Goal: Task Accomplishment & Management: Use online tool/utility

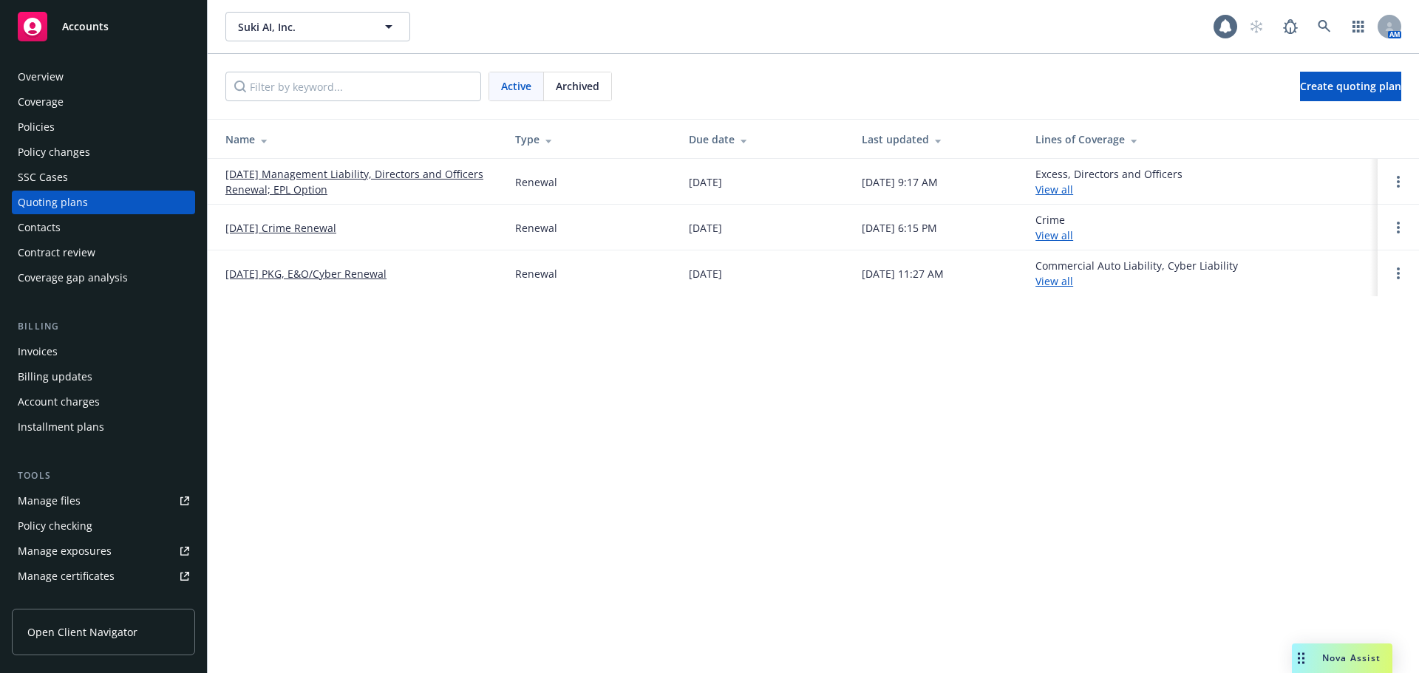
click at [338, 175] on link "[DATE] Management Liability, Directors and Officers Renewal; EPL Option" at bounding box center [358, 181] width 266 height 31
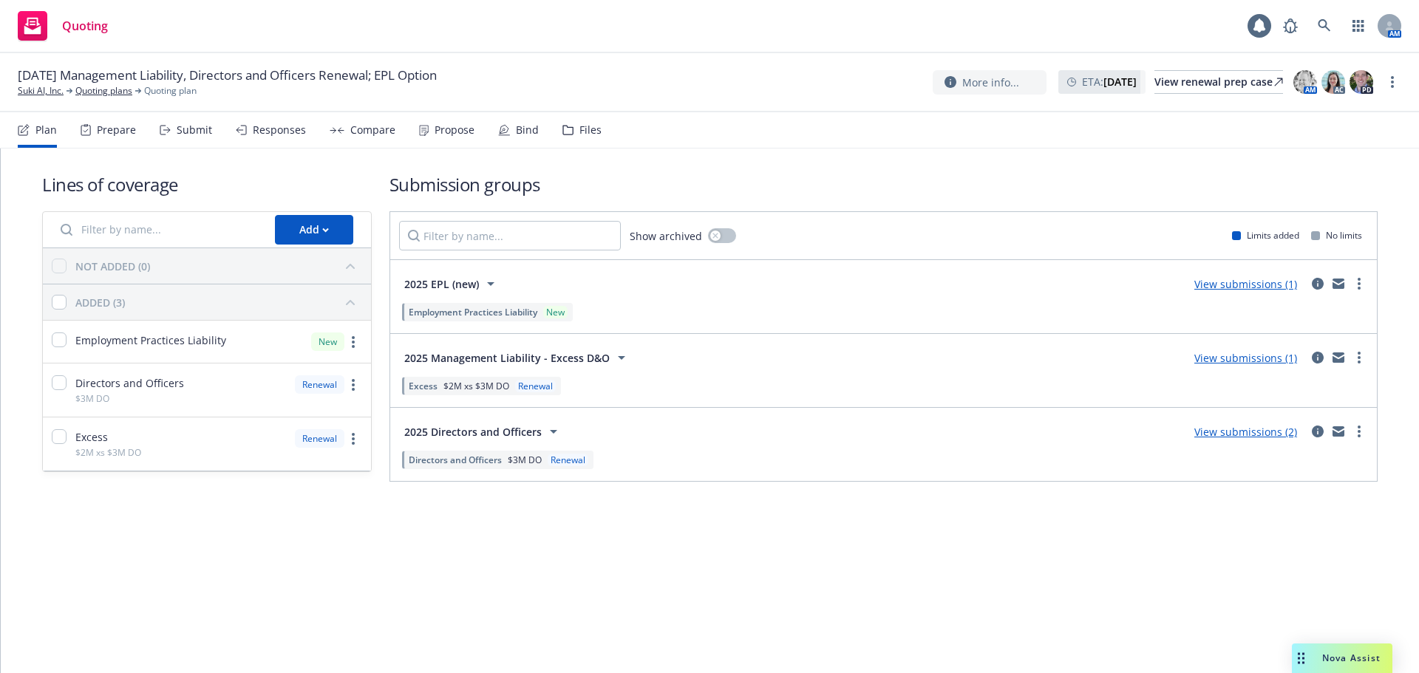
click at [359, 135] on div "Compare" at bounding box center [372, 130] width 45 height 12
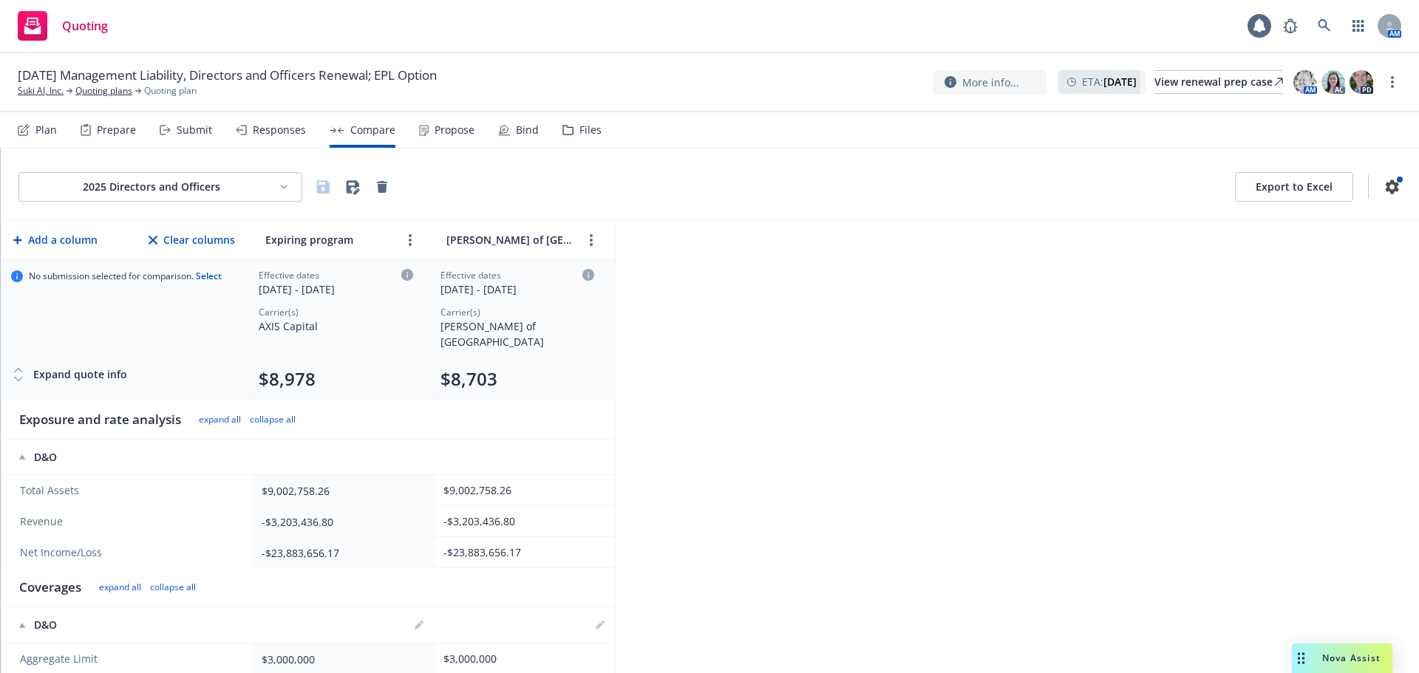
click at [445, 135] on div "Propose" at bounding box center [454, 130] width 40 height 12
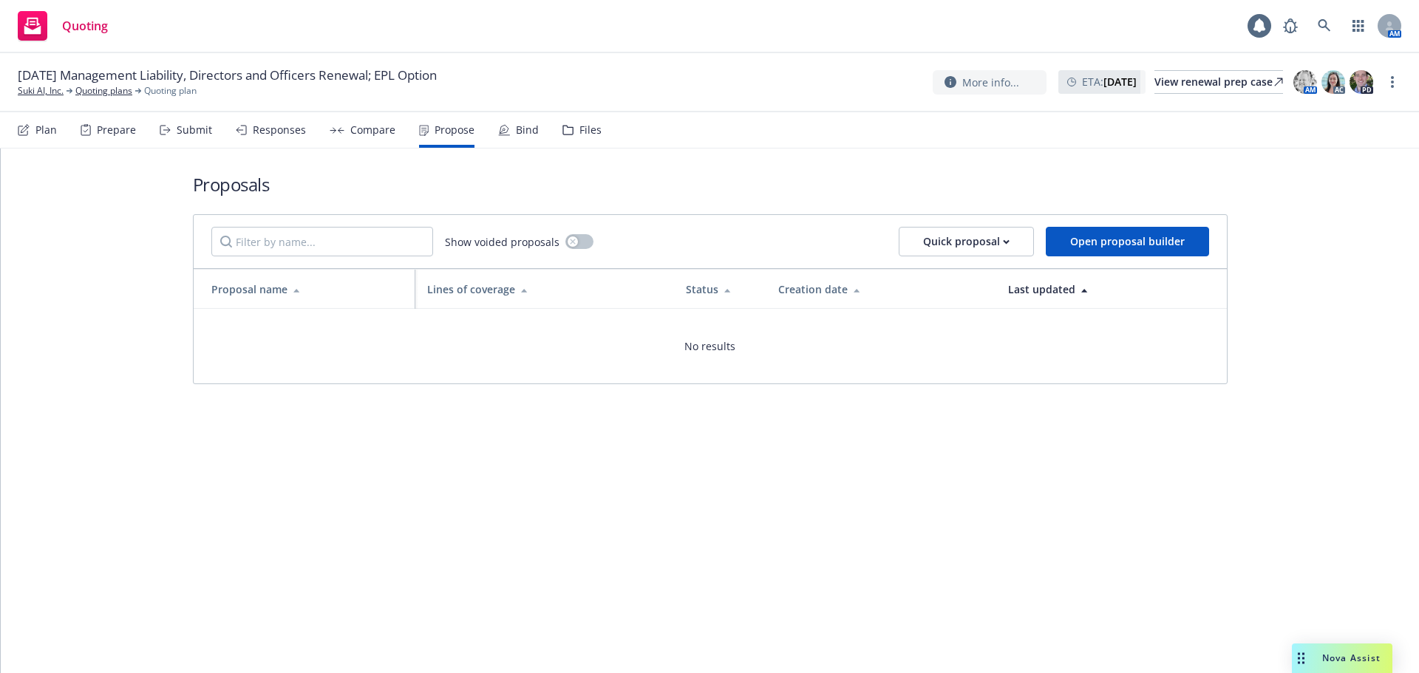
click at [362, 136] on div "Compare" at bounding box center [372, 130] width 45 height 12
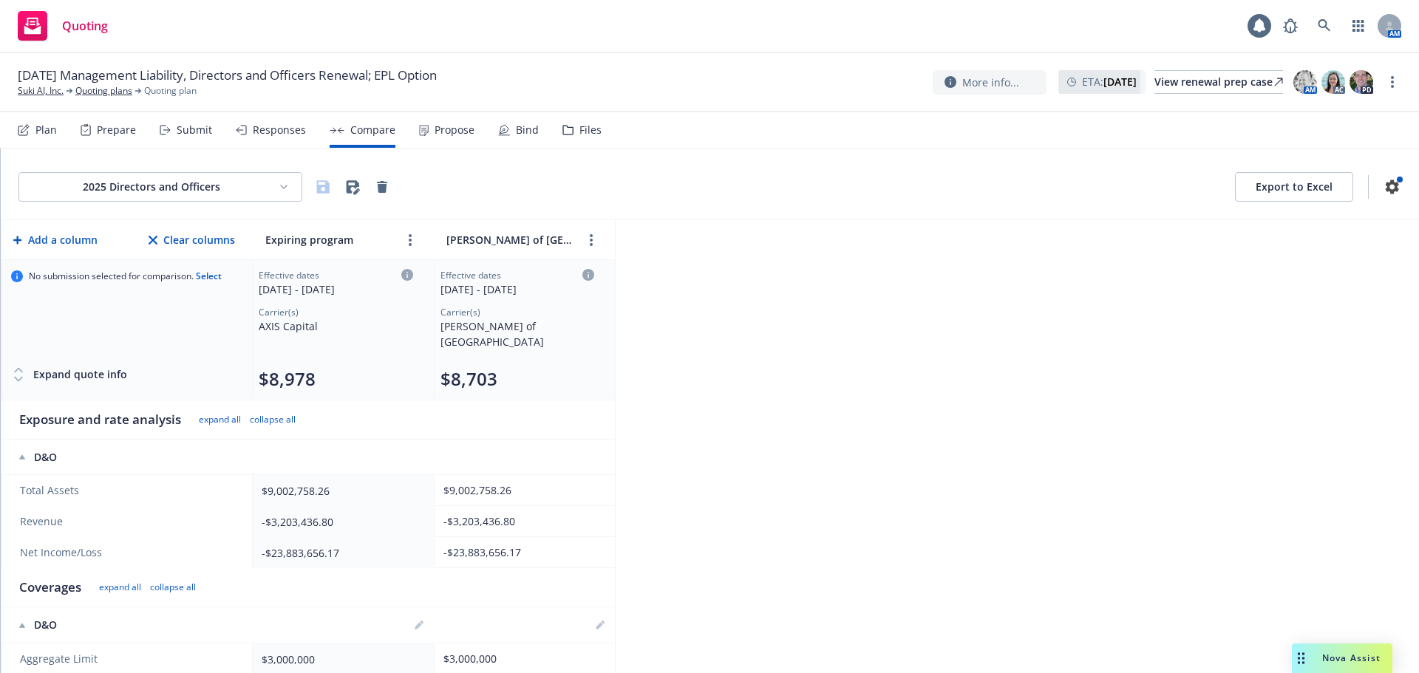
click at [296, 129] on div "Responses" at bounding box center [279, 130] width 53 height 12
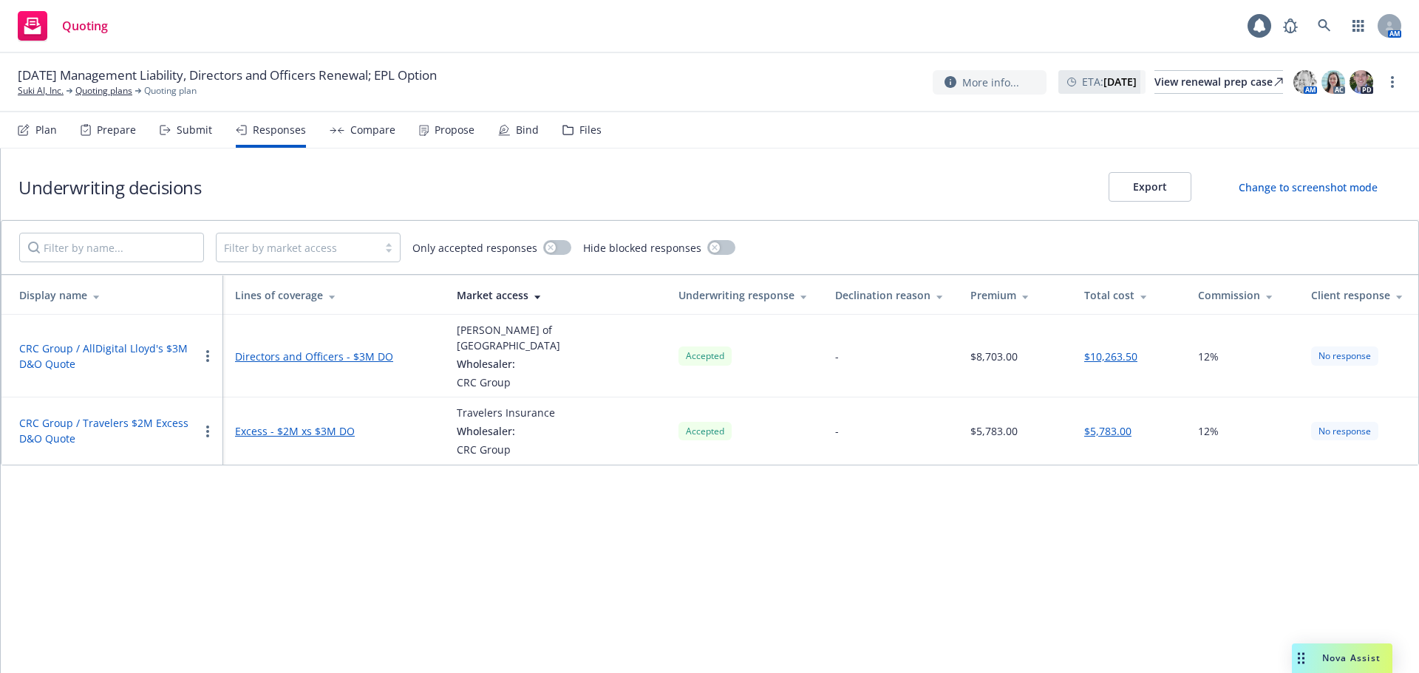
click at [350, 129] on div "Compare" at bounding box center [372, 130] width 45 height 12
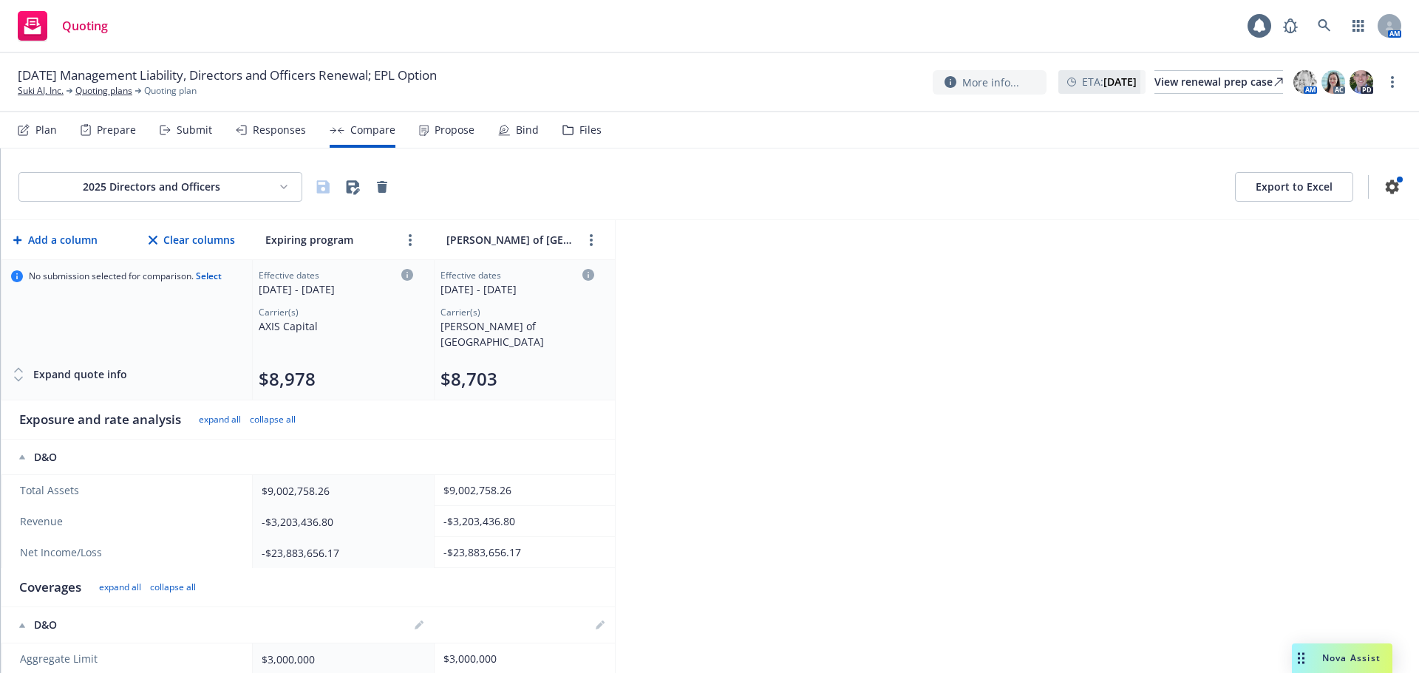
click at [434, 132] on div "Propose" at bounding box center [454, 130] width 40 height 12
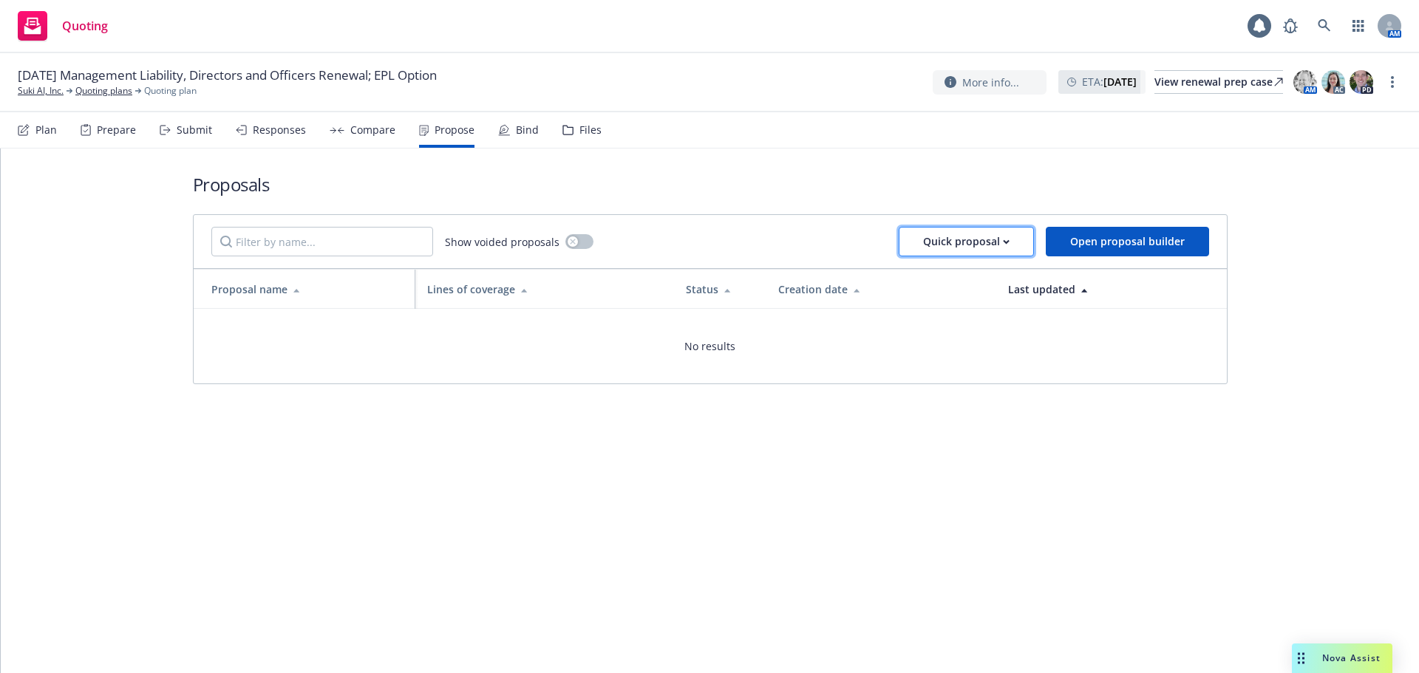
click at [990, 241] on div "Quick proposal" at bounding box center [966, 242] width 86 height 28
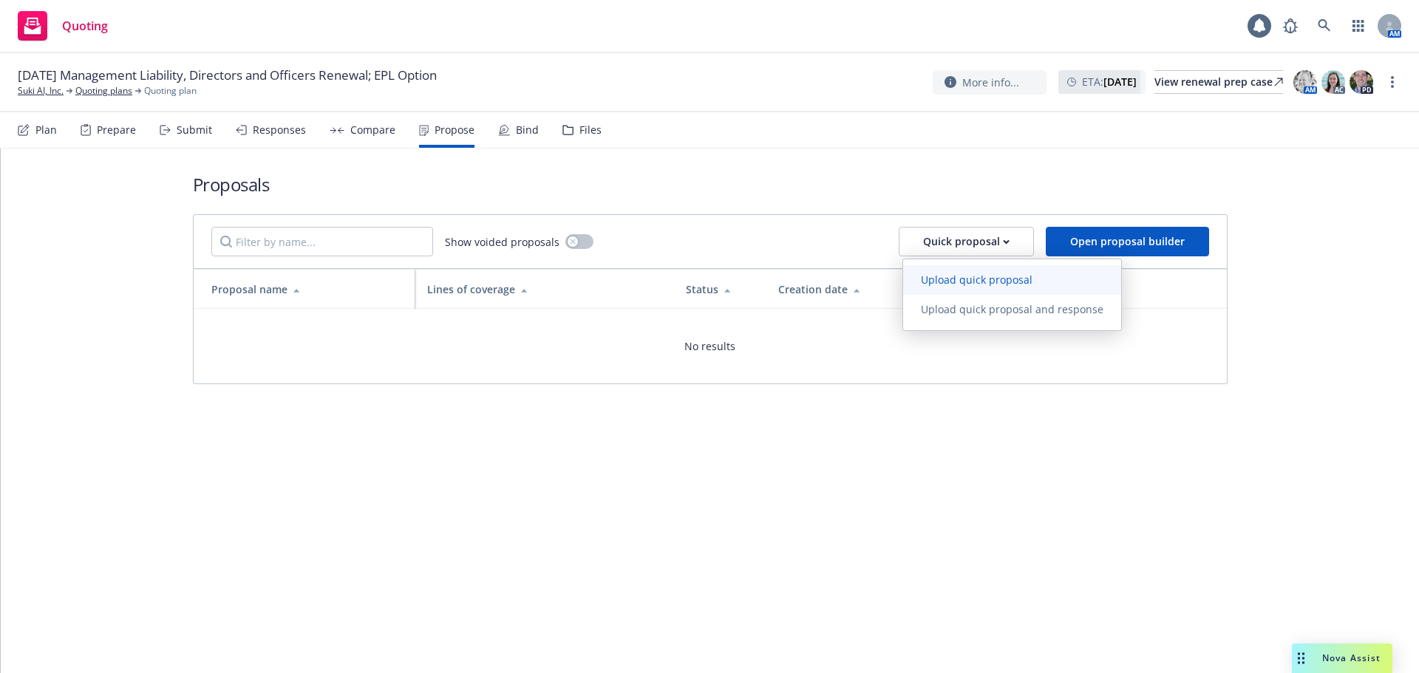
click at [992, 283] on span "Upload quick proposal" at bounding box center [976, 280] width 147 height 14
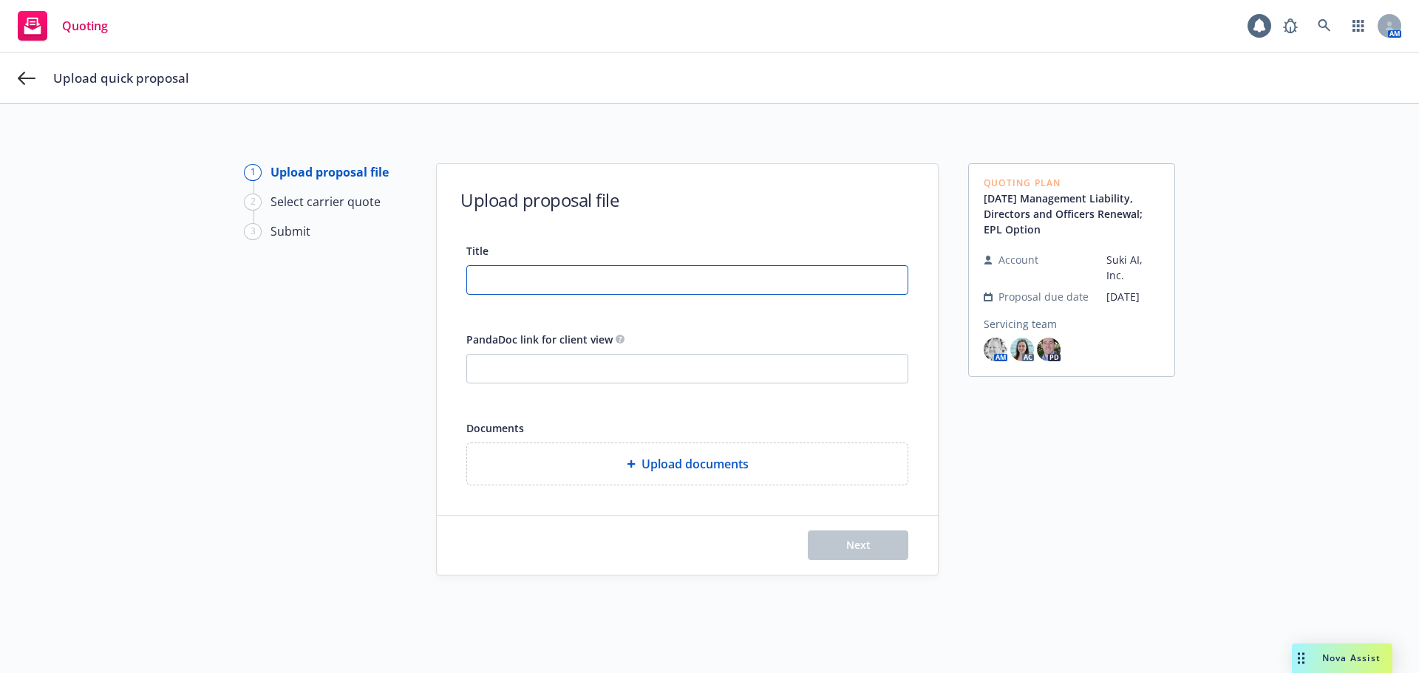
click at [722, 267] on input "Title" at bounding box center [687, 280] width 440 height 28
drag, startPoint x: 701, startPoint y: 274, endPoint x: 372, endPoint y: 279, distance: 329.6
click at [372, 279] on div "1 Upload proposal file 2 Select carrier quote 3 Submit Upload proposal file Tit…" at bounding box center [709, 415] width 1383 height 504
type input "25-26 Mgmt [PERSON_NAME]"
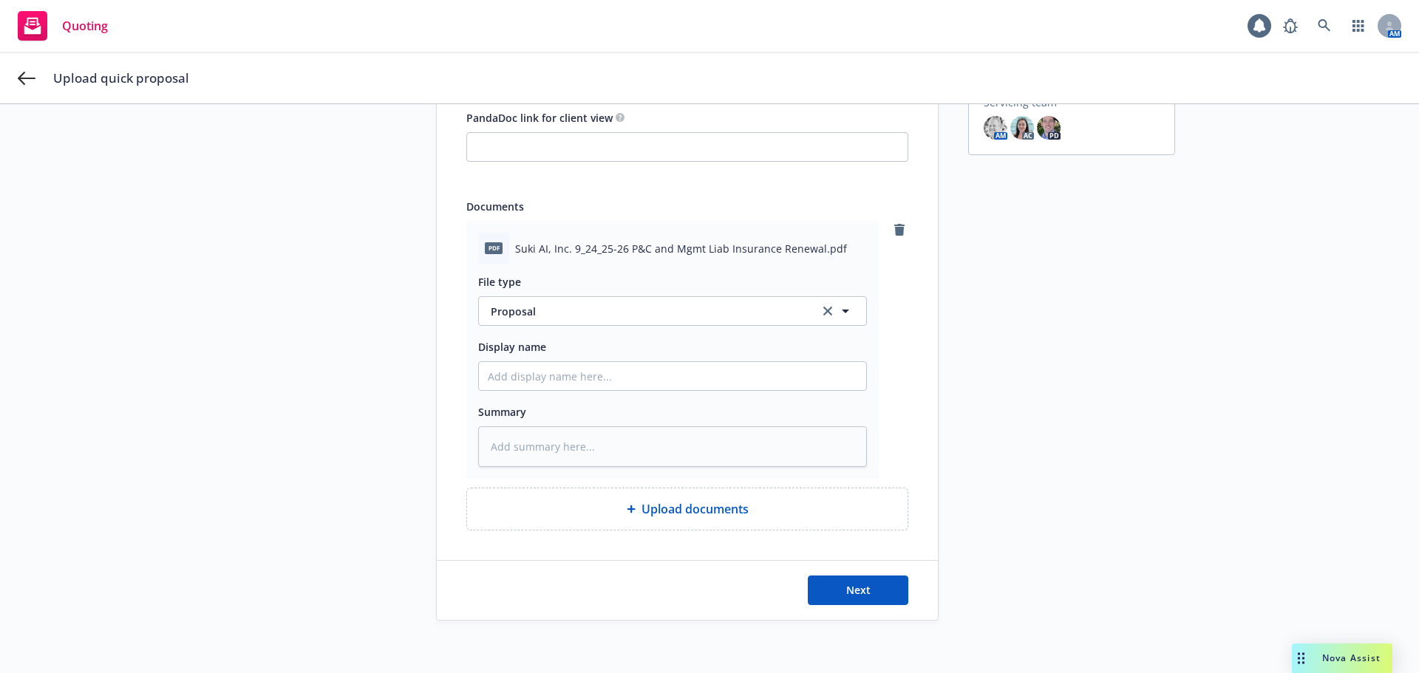
scroll to position [228, 0]
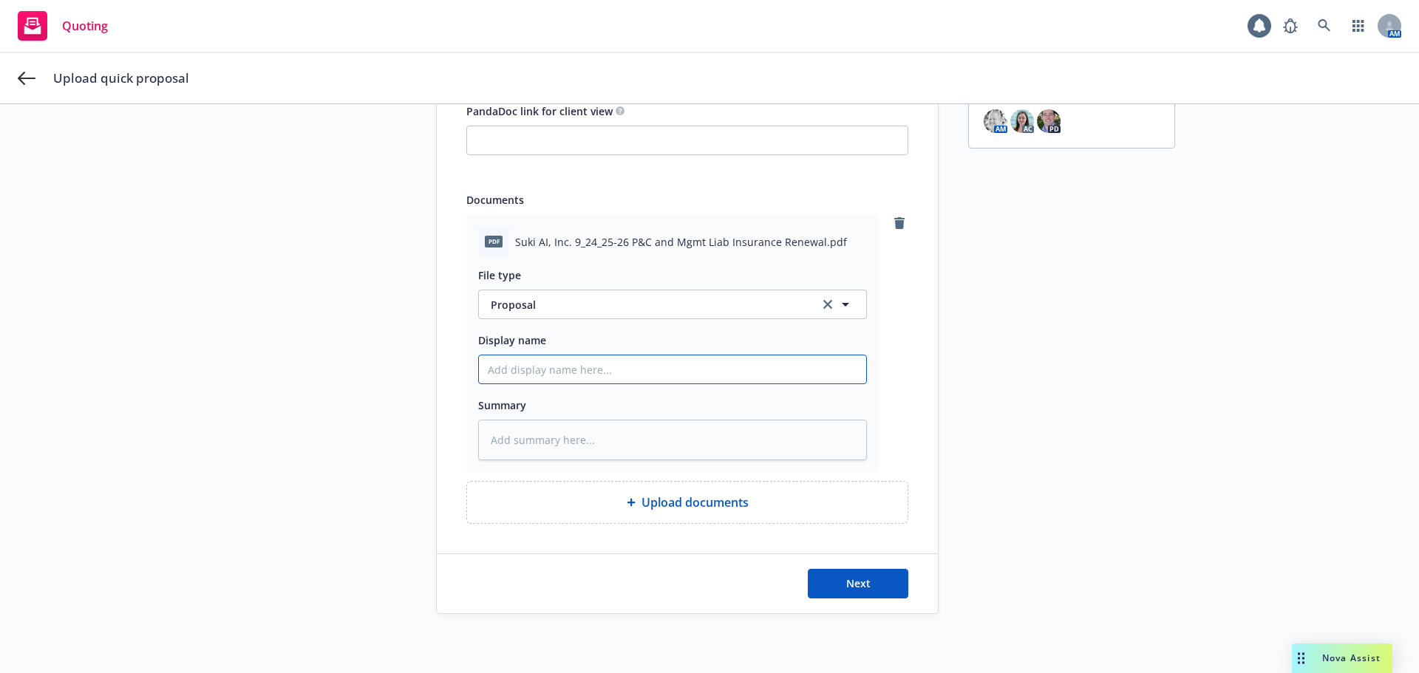
click at [581, 374] on input "Display name" at bounding box center [672, 369] width 387 height 28
paste input "25-26 Mgmt [PERSON_NAME]"
type textarea "x"
type input "25-26 Mgmt [PERSON_NAME]"
type textarea "x"
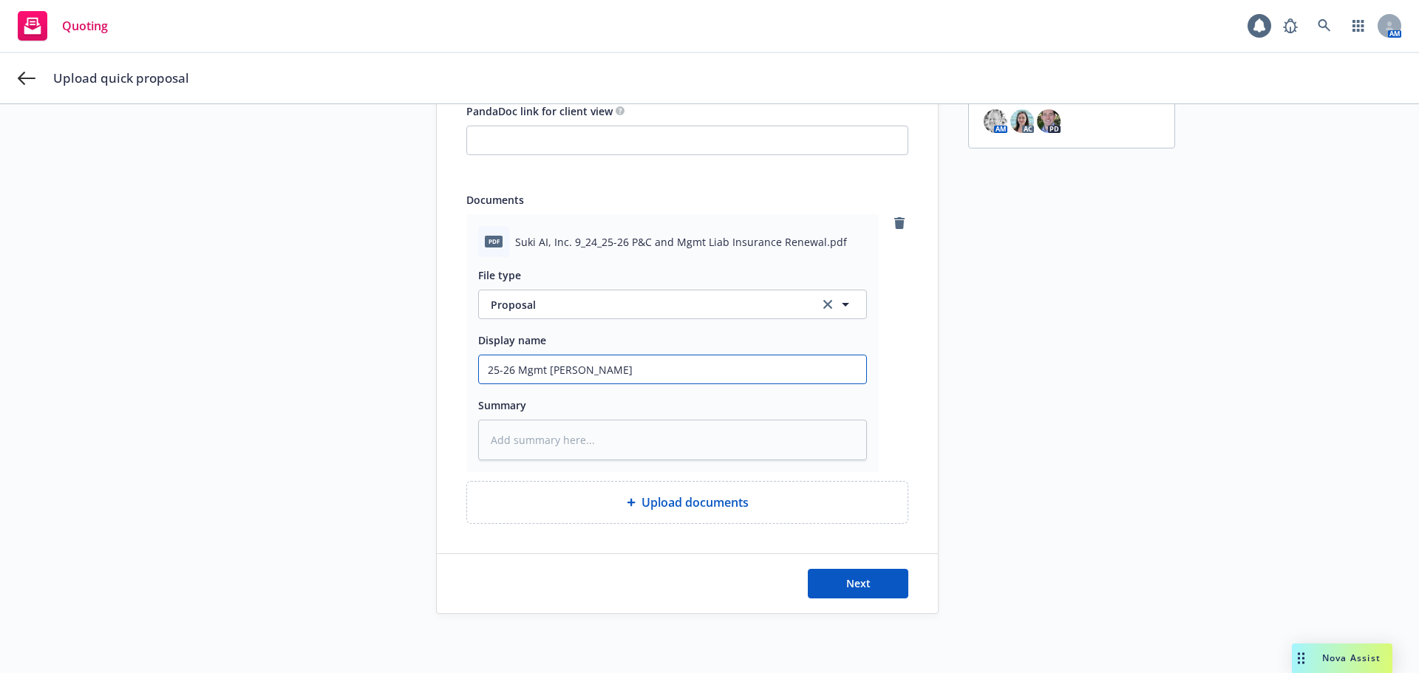
type input "25-26 Mgmt [PERSON_NAME]"
type textarea "x"
type input "25-26 Mgmt [PERSON_NAME] -"
type textarea "x"
type input "25-26 Mgmt [PERSON_NAME] -"
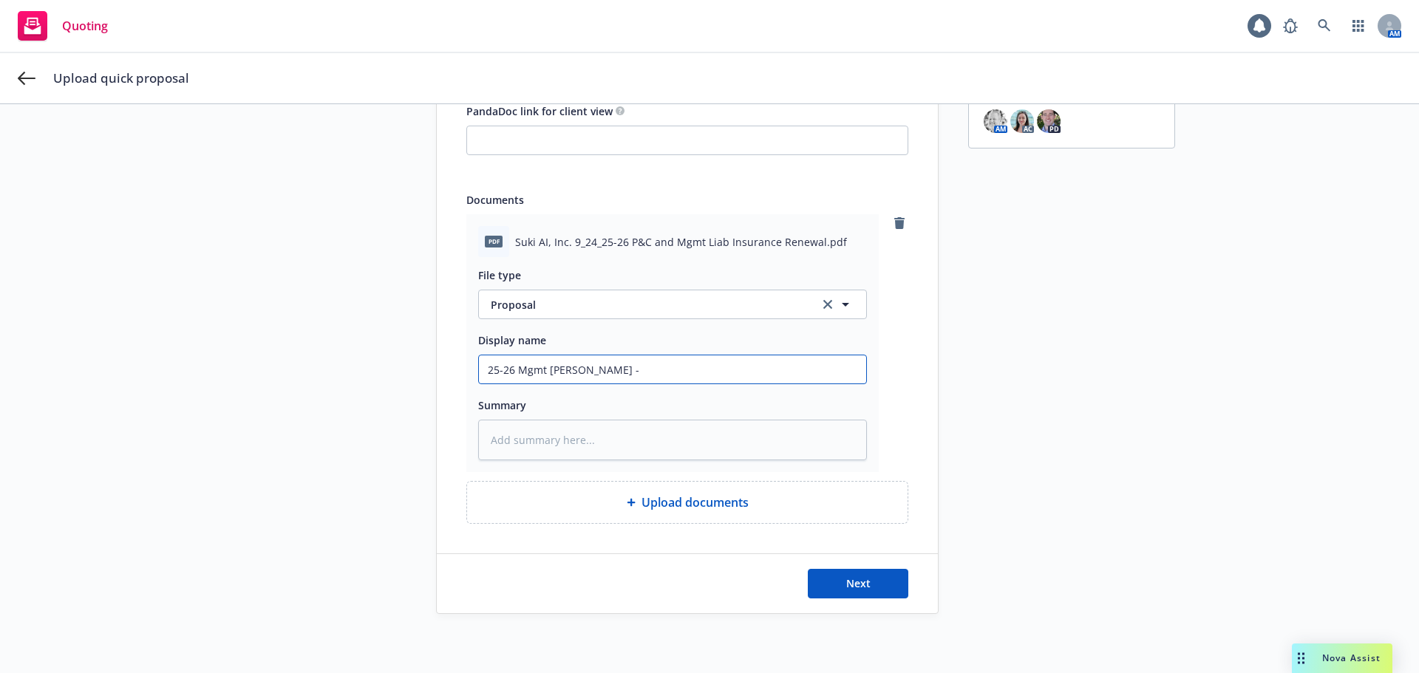
type textarea "x"
type input "25-26 Mgmt [PERSON_NAME] - P"
type textarea "x"
type input "25-26 Mgmt [PERSON_NAME] - Pr"
type textarea "x"
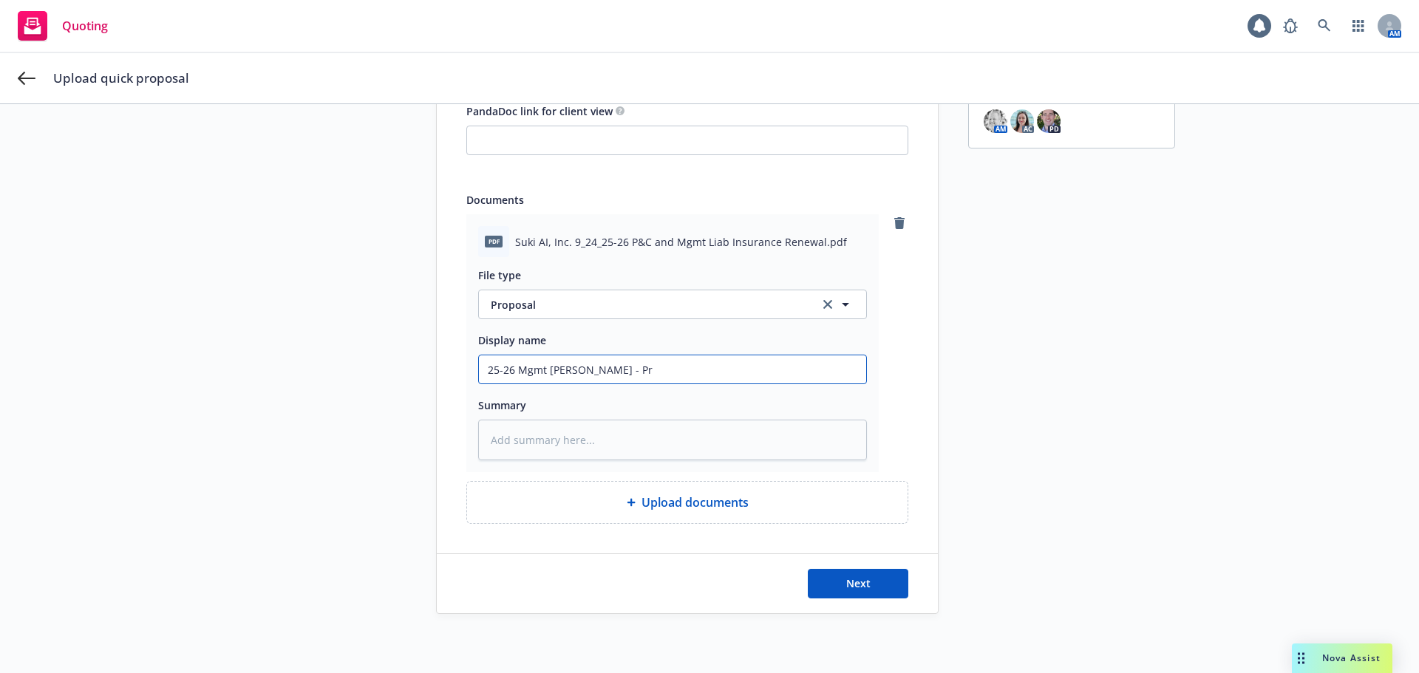
type input "25-26 Mgmt [PERSON_NAME] - Pro"
type textarea "x"
type input "25-26 Mgmt [PERSON_NAME] - Prop"
type textarea "x"
type input "25-26 Mgmt [PERSON_NAME] - Propo"
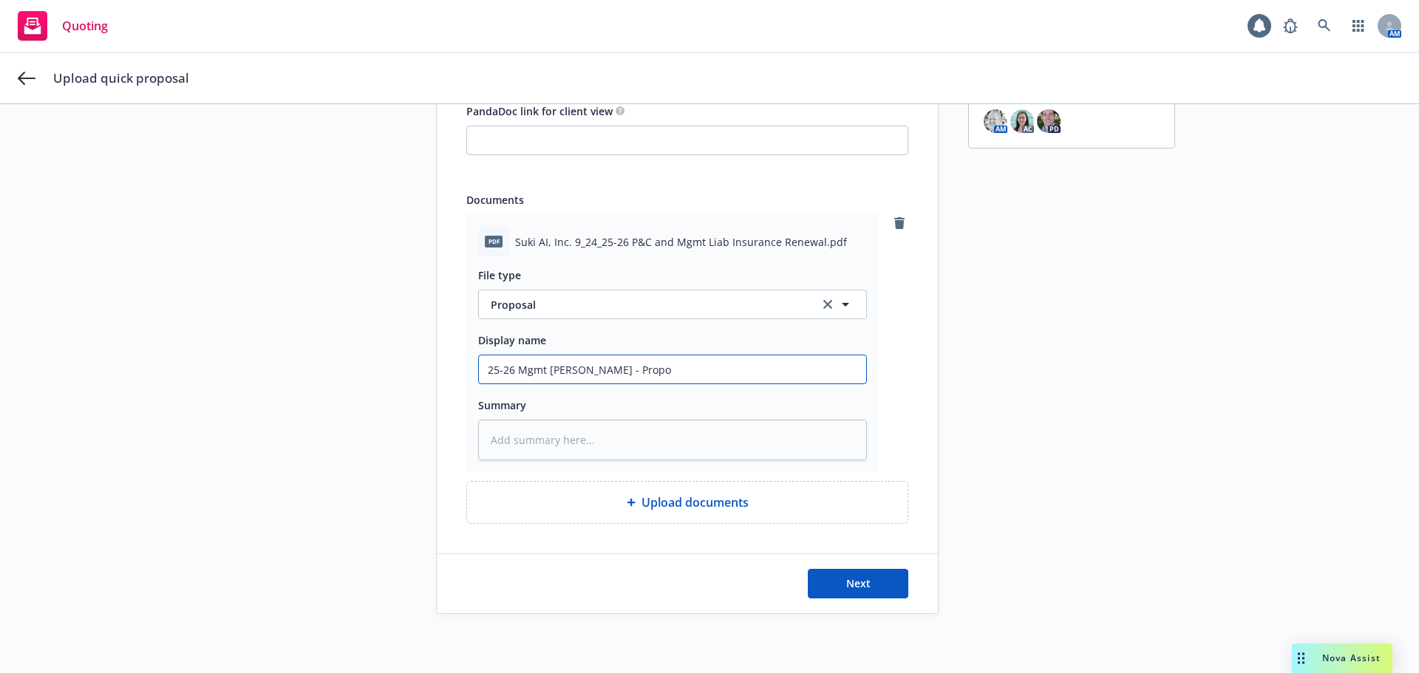
type textarea "x"
type input "25-26 Mgmt [PERSON_NAME] - Propos"
type textarea "x"
type input "25-26 Mgmt [PERSON_NAME] - Proposal"
type textarea "x"
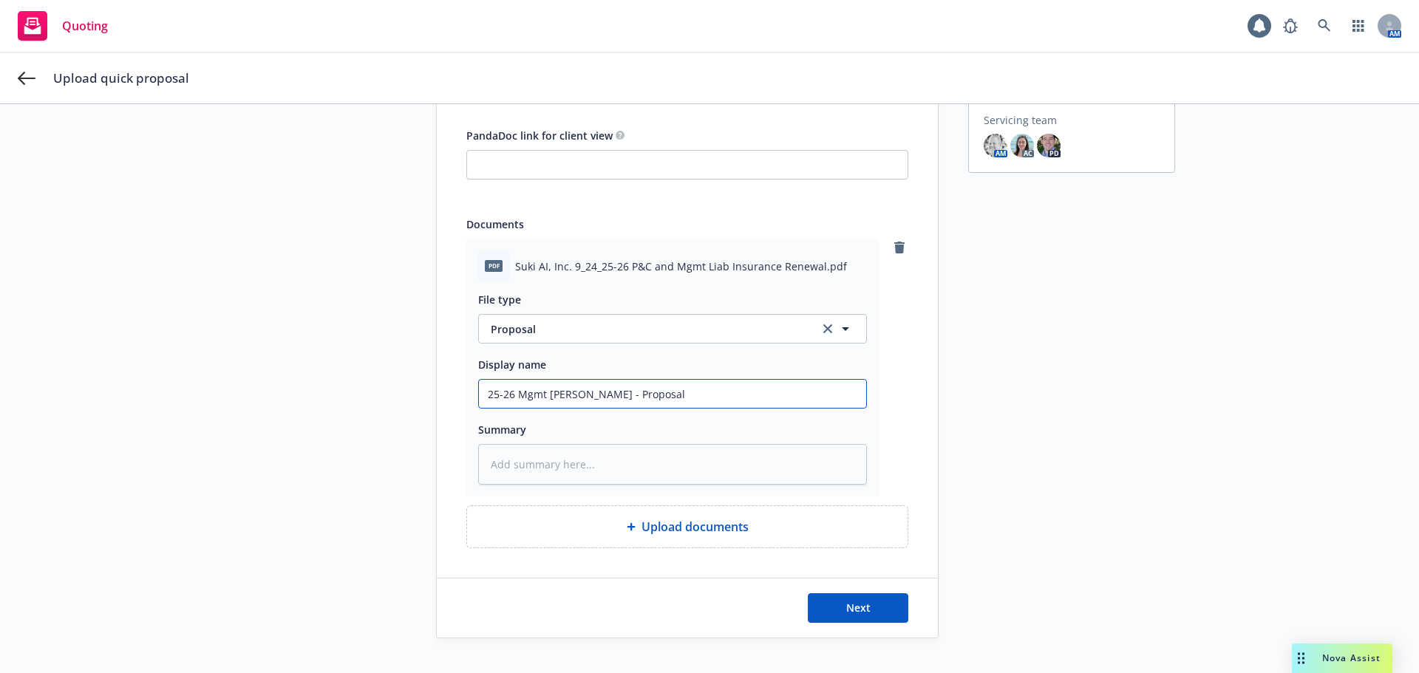
scroll to position [222, 0]
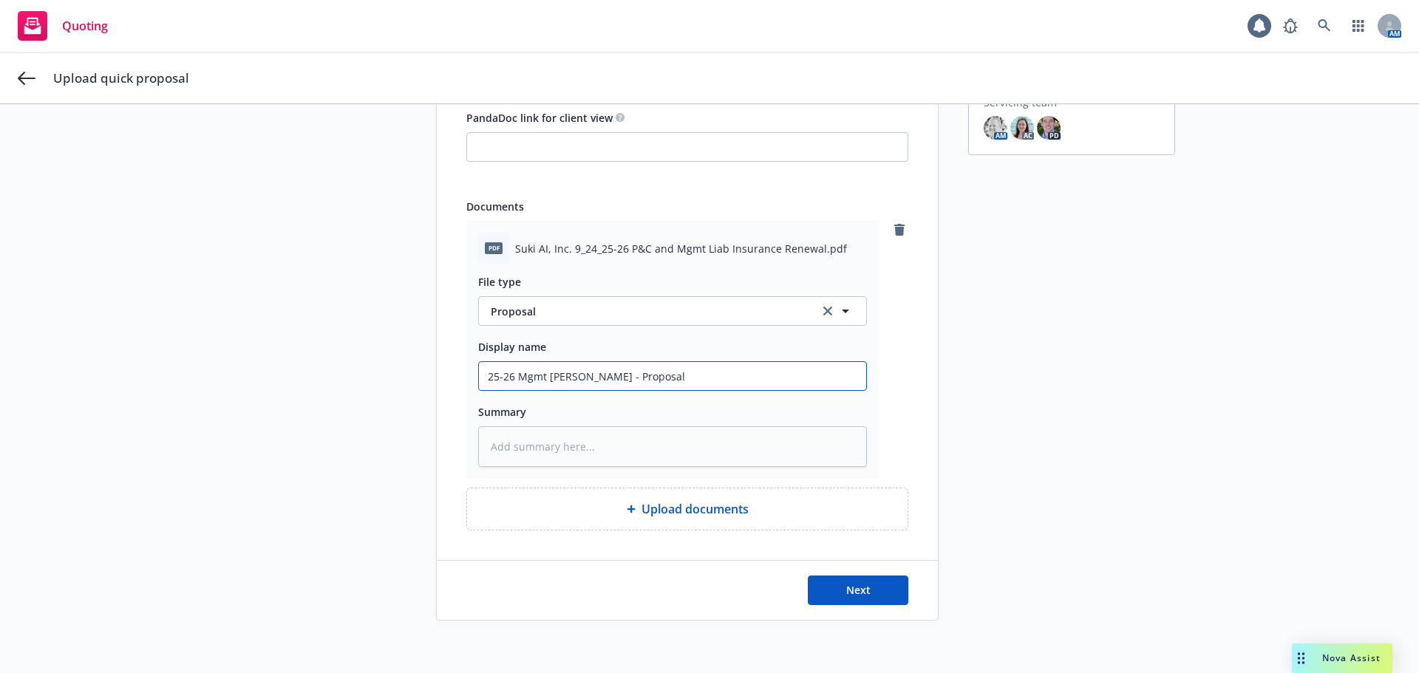
type input "25-26 Mgmt [PERSON_NAME] - Proposal"
type textarea "x"
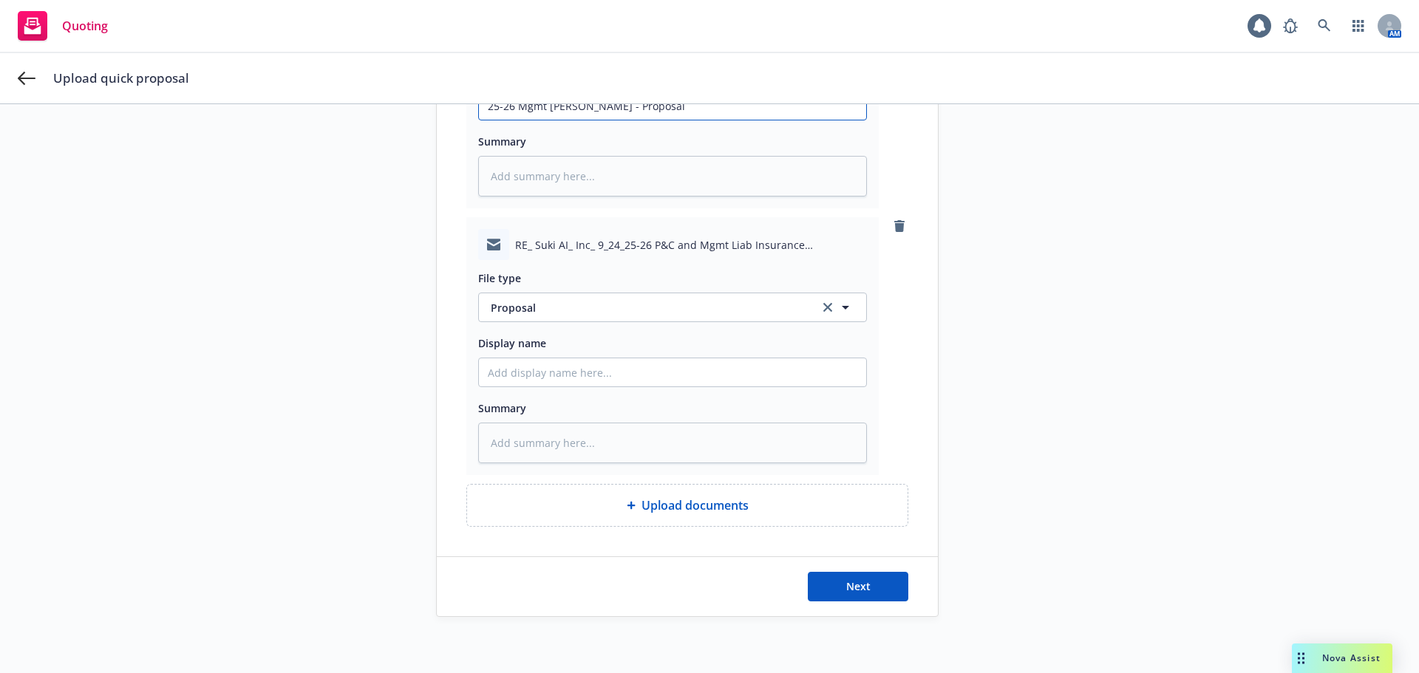
scroll to position [495, 0]
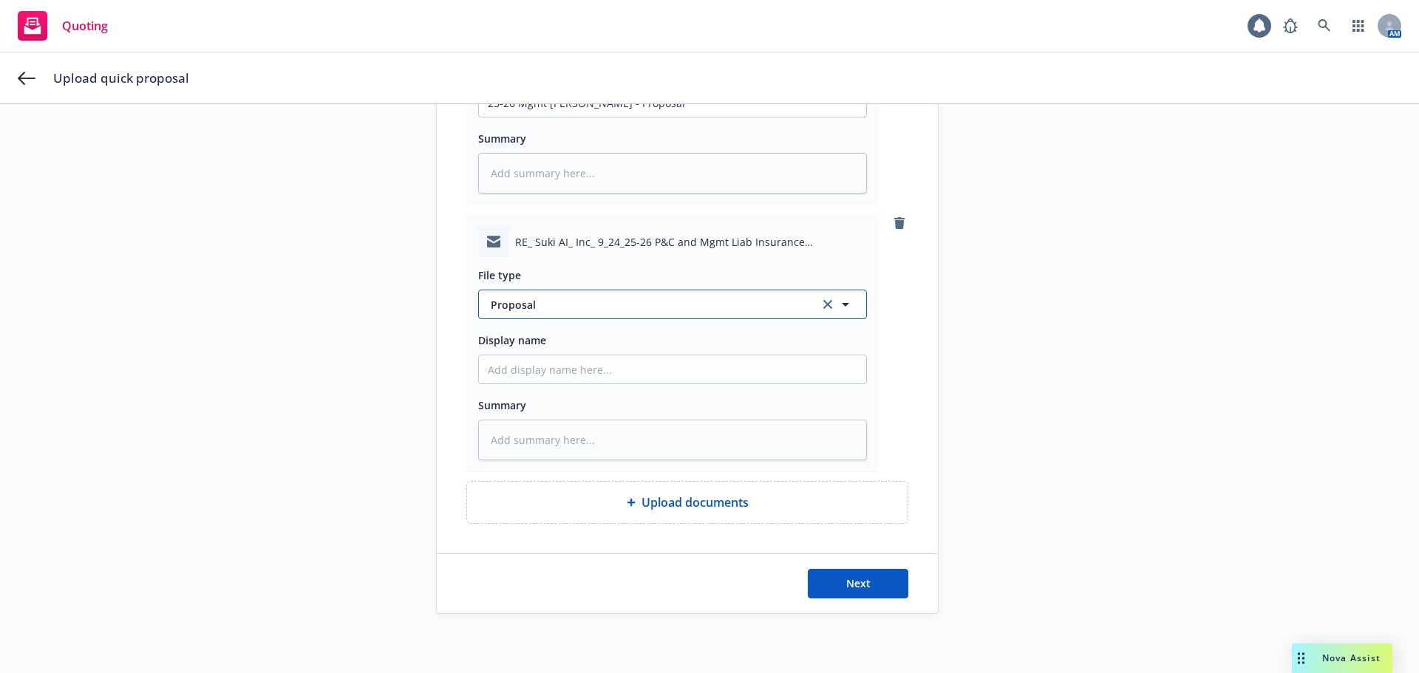
click at [588, 301] on span "Proposal" at bounding box center [646, 305] width 311 height 16
type input "em"
click at [584, 334] on div "Email" at bounding box center [672, 345] width 387 height 39
click at [584, 377] on input "Display name" at bounding box center [672, 369] width 387 height 28
paste input "25-26 Mgmt [PERSON_NAME]"
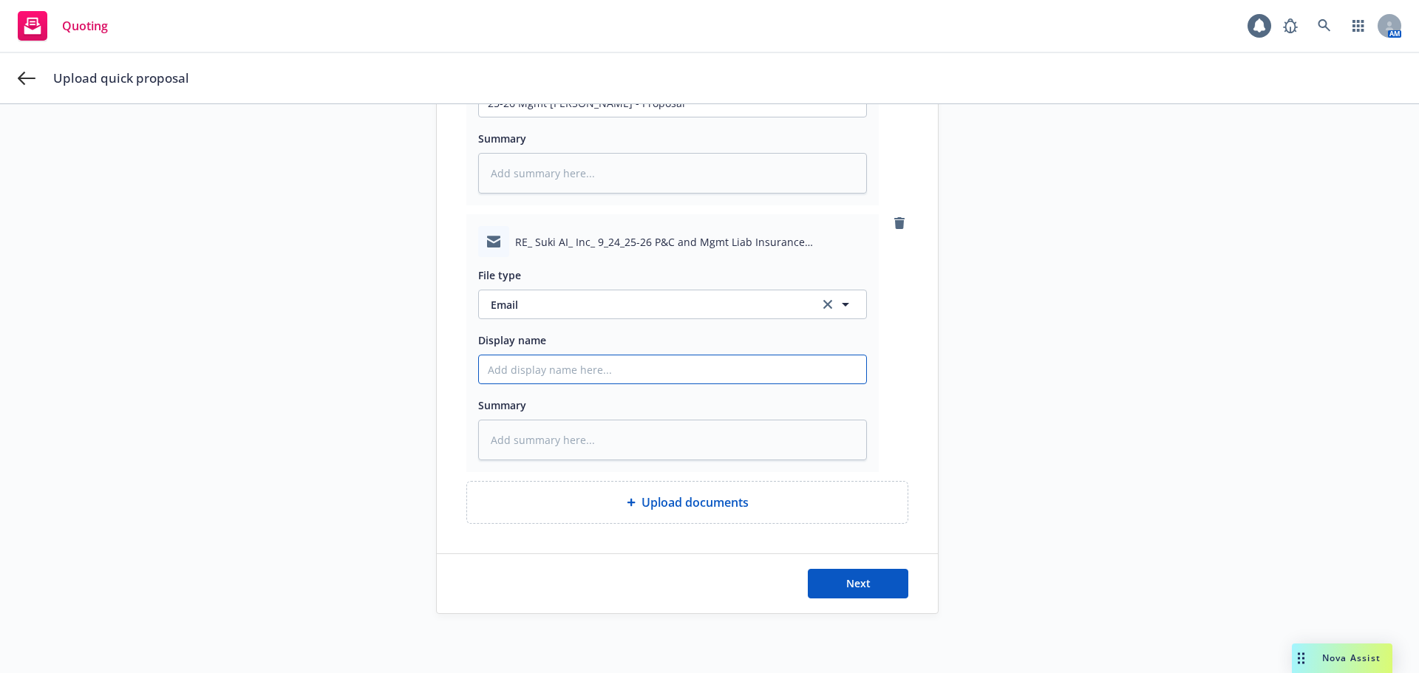
type textarea "x"
type input "25-26 Mgmt [PERSON_NAME]"
type textarea "x"
type input "25-26 Mgmt [PERSON_NAME]"
type textarea "x"
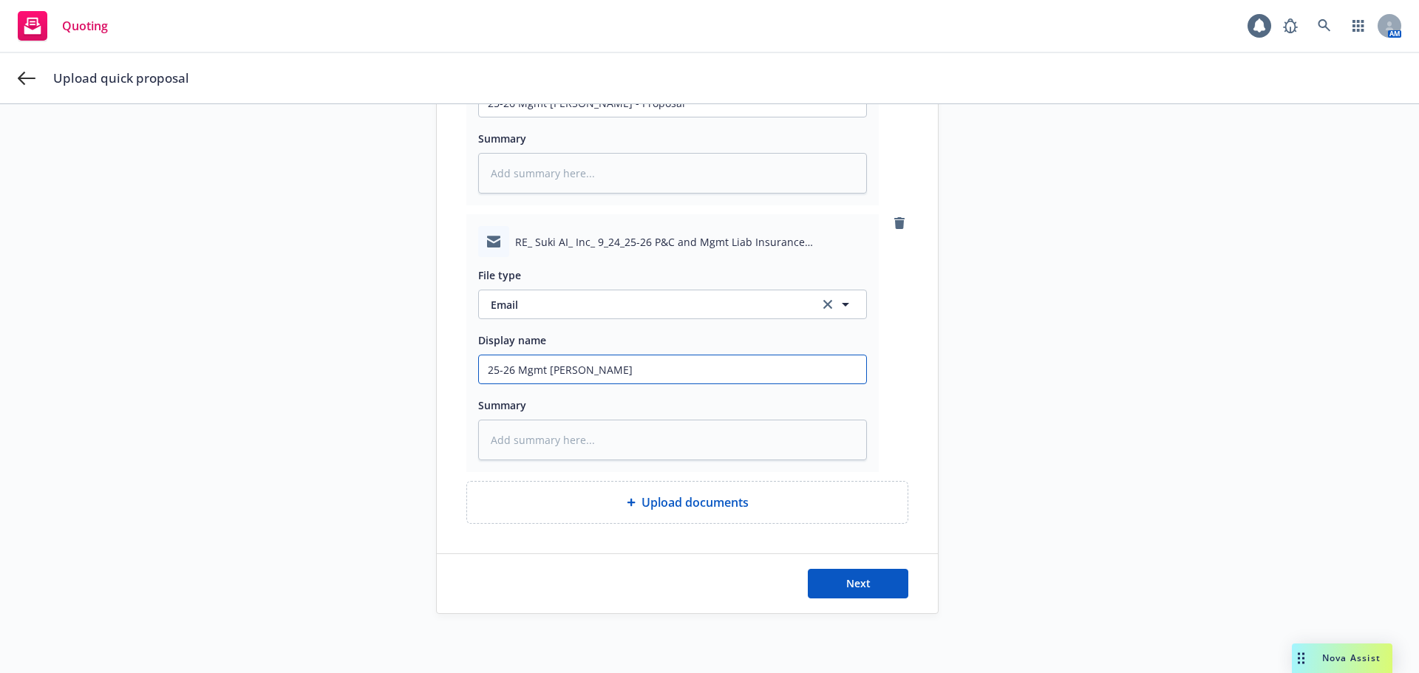
type input "25-26 Mgmt [PERSON_NAME] -"
type textarea "x"
type input "25-26 Mgmt [PERSON_NAME] -"
type textarea "x"
type input "25-26 Mgmt [PERSON_NAME] - P"
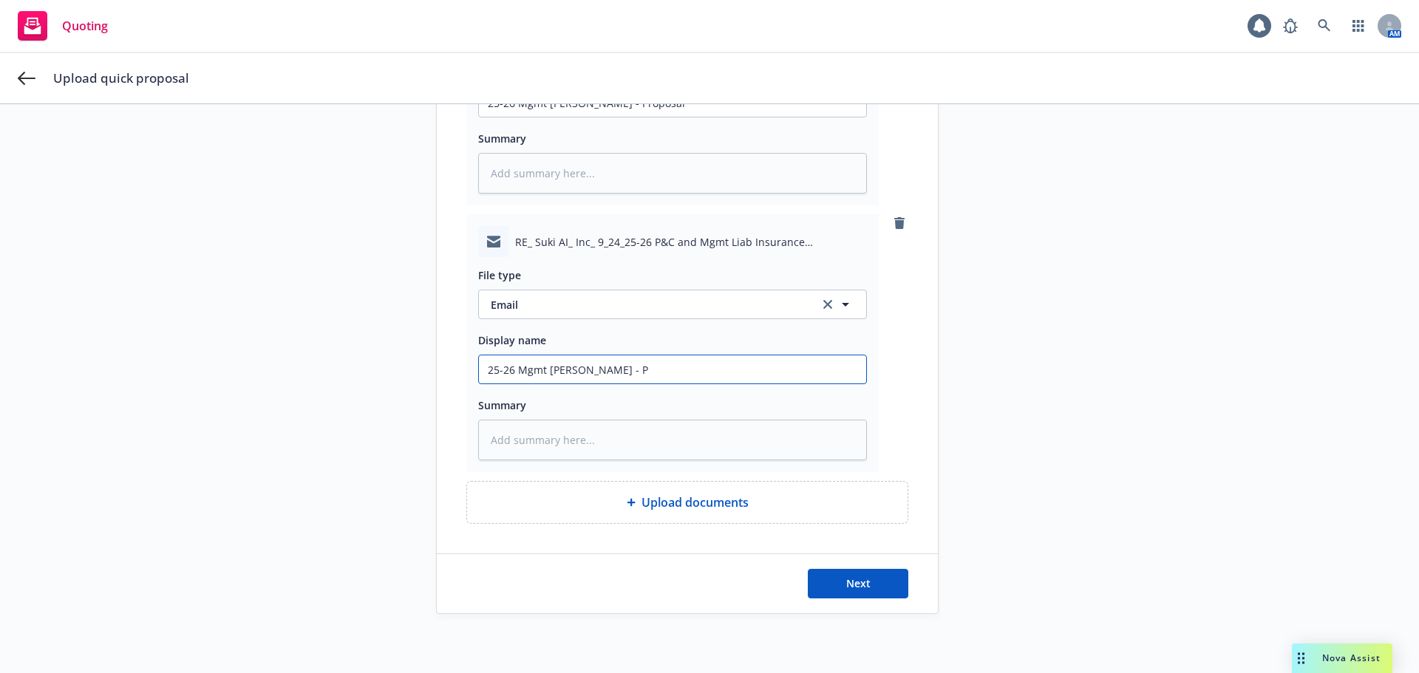
type textarea "x"
type input "25-26 Mgmt [PERSON_NAME] - Pr"
type textarea "x"
type input "25-26 Mgmt [PERSON_NAME] - Pro"
type textarea "x"
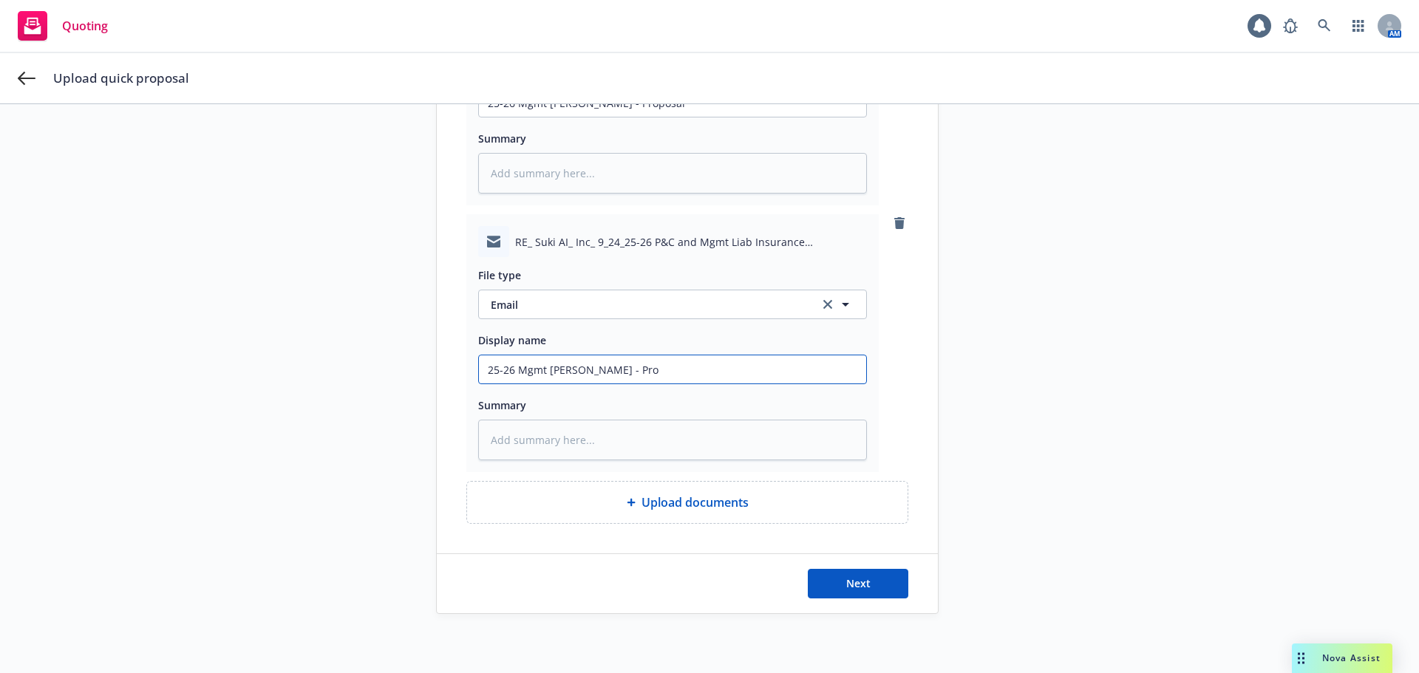
type input "25-26 Mgmt [PERSON_NAME] - Prop"
type textarea "x"
type input "25-26 Mgmt [PERSON_NAME] - Propo"
type textarea "x"
type input "25-26 Mgmt [PERSON_NAME] - Propos"
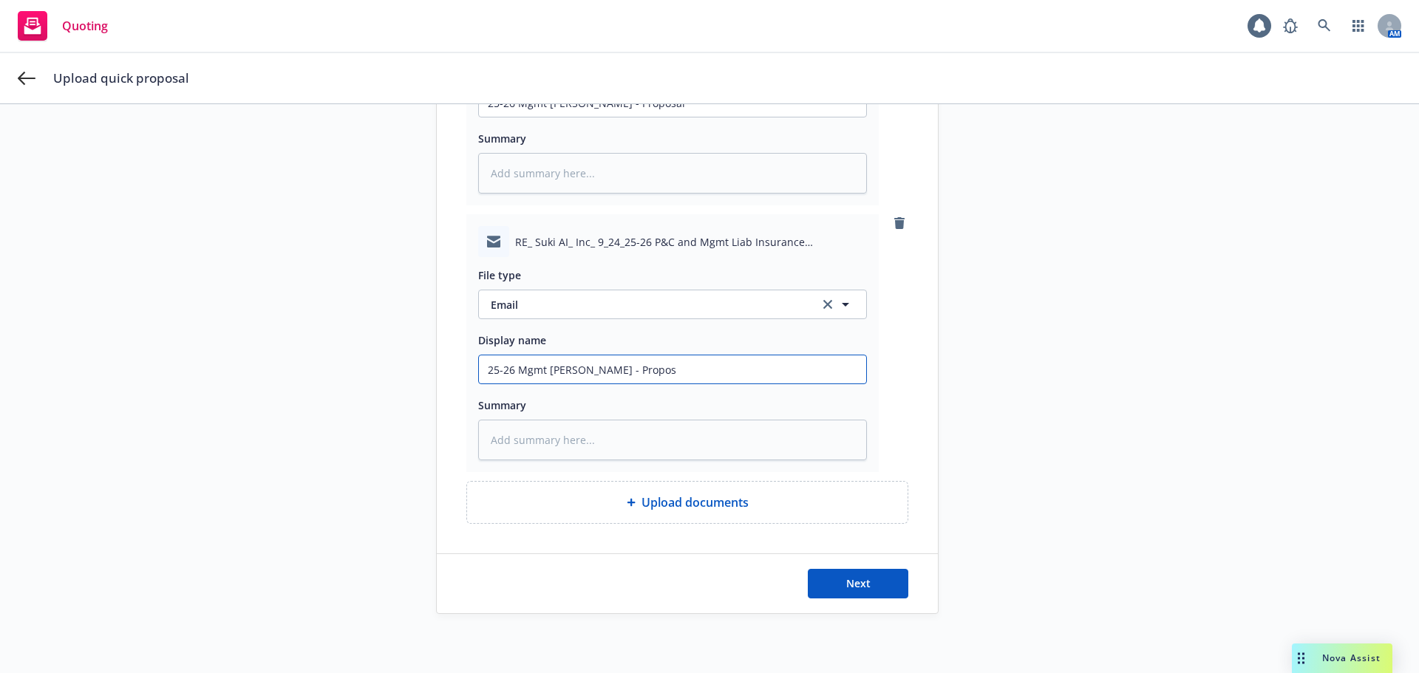
type textarea "x"
type input "25-26 Mgmt [PERSON_NAME] - Proposa"
type textarea "x"
type input "25-26 Mgmt [PERSON_NAME] - Proposal"
type textarea "x"
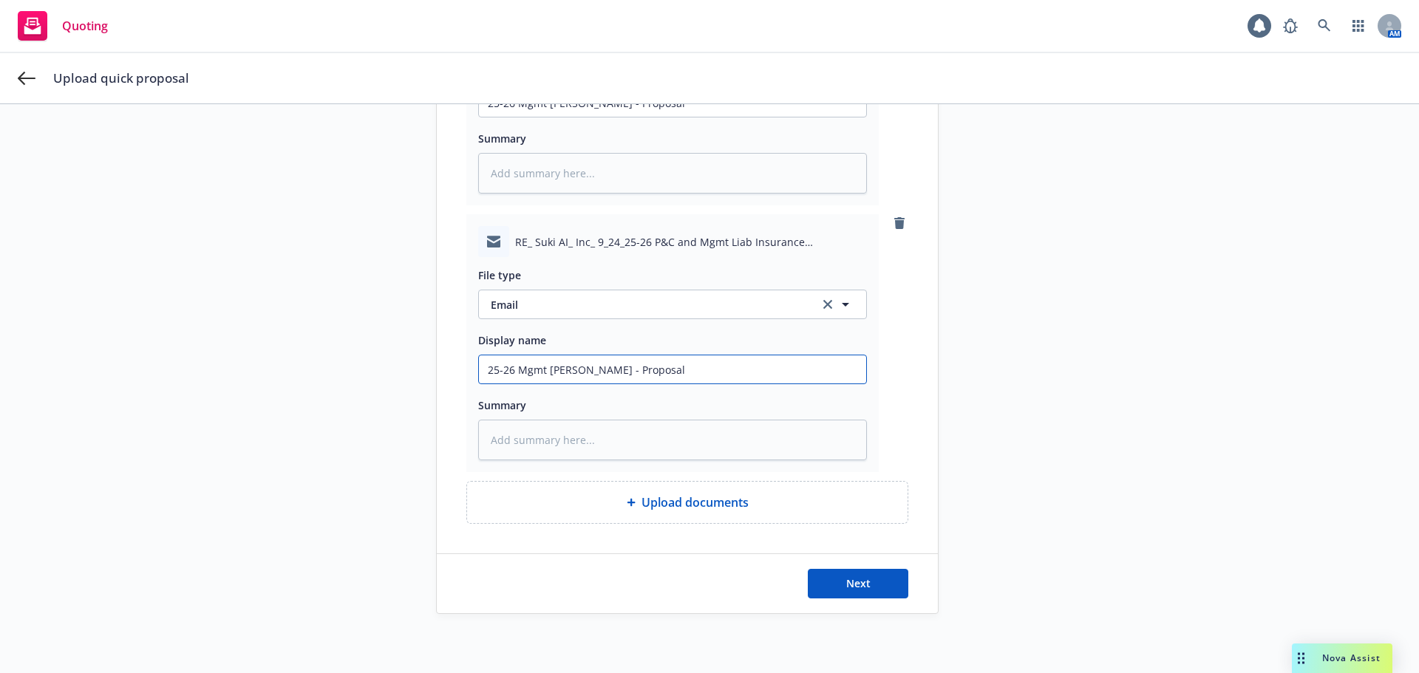
type input "25-26 Mgmt [PERSON_NAME] - Proposal"
type textarea "x"
type input "25-26 Mgmt [PERSON_NAME] - Proposal E"
type textarea "x"
type input "25-26 Mgmt [PERSON_NAME] - Proposal Em"
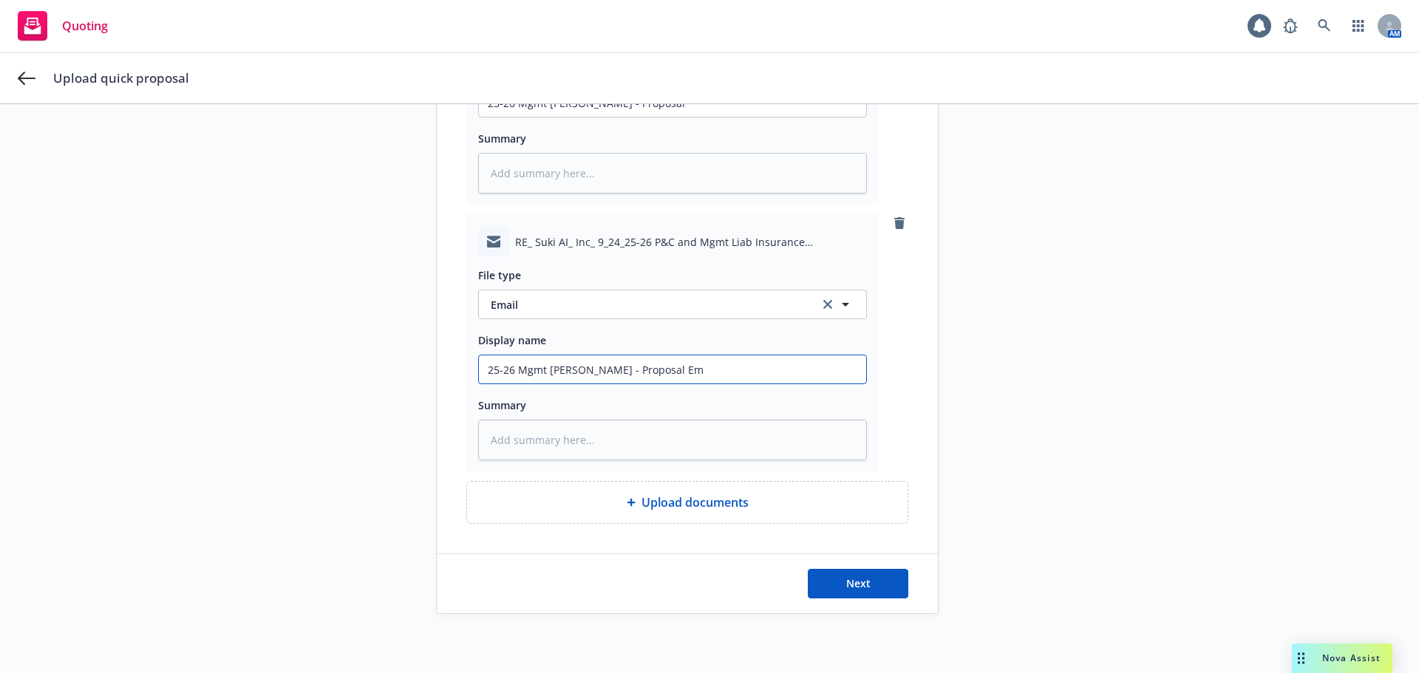
type textarea "x"
type input "25-26 Mgmt [PERSON_NAME] - Proposal Ema"
type textarea "x"
type input "25-26 Mgmt [PERSON_NAME] - Proposal Emai"
type textarea "x"
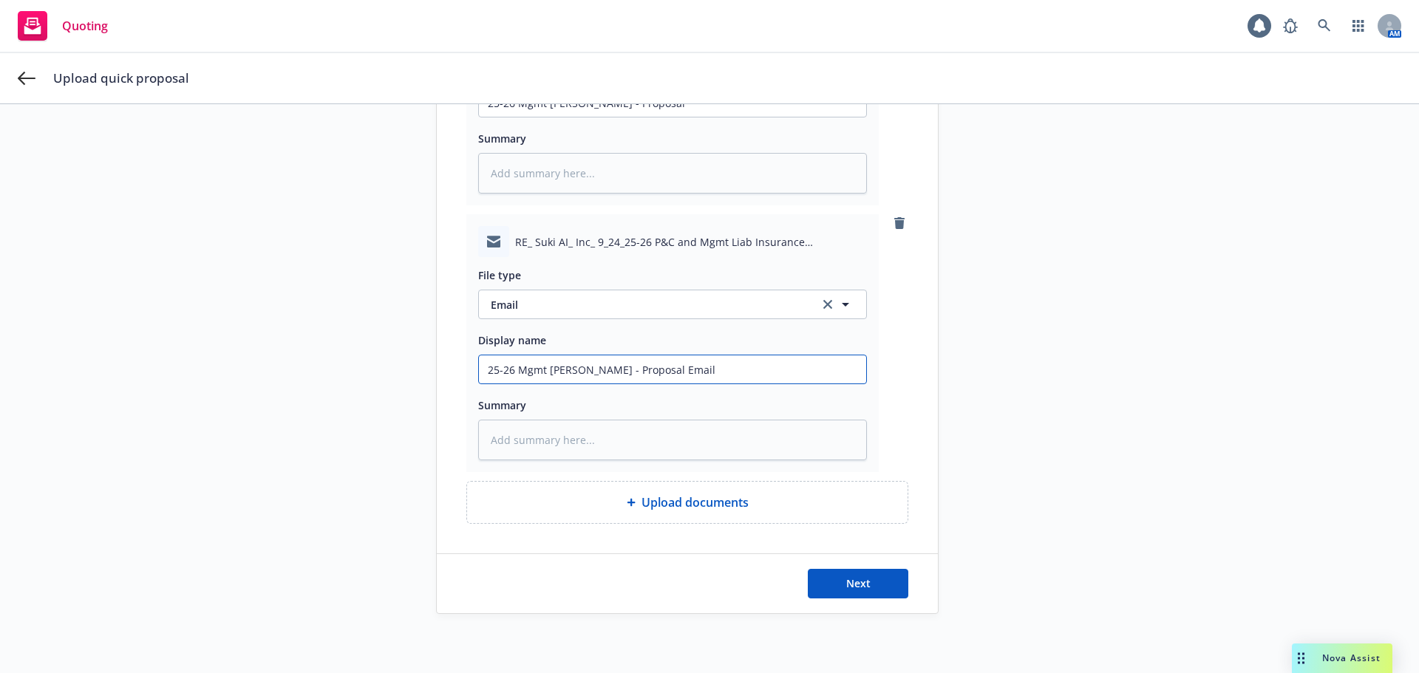
drag, startPoint x: 760, startPoint y: 370, endPoint x: 350, endPoint y: 365, distance: 410.9
click at [350, 365] on div "1 Upload proposal file 2 Select carrier quote 3 Submit Upload proposal file Tit…" at bounding box center [709, 141] width 1383 height 946
type input "25-26 Mgmt [PERSON_NAME] - Proposal Email"
click at [968, 421] on div "Quoting Plan [DATE] Management Liability, Directors and Officers Renewal; EPL O…" at bounding box center [1071, 141] width 207 height 946
type textarea "x"
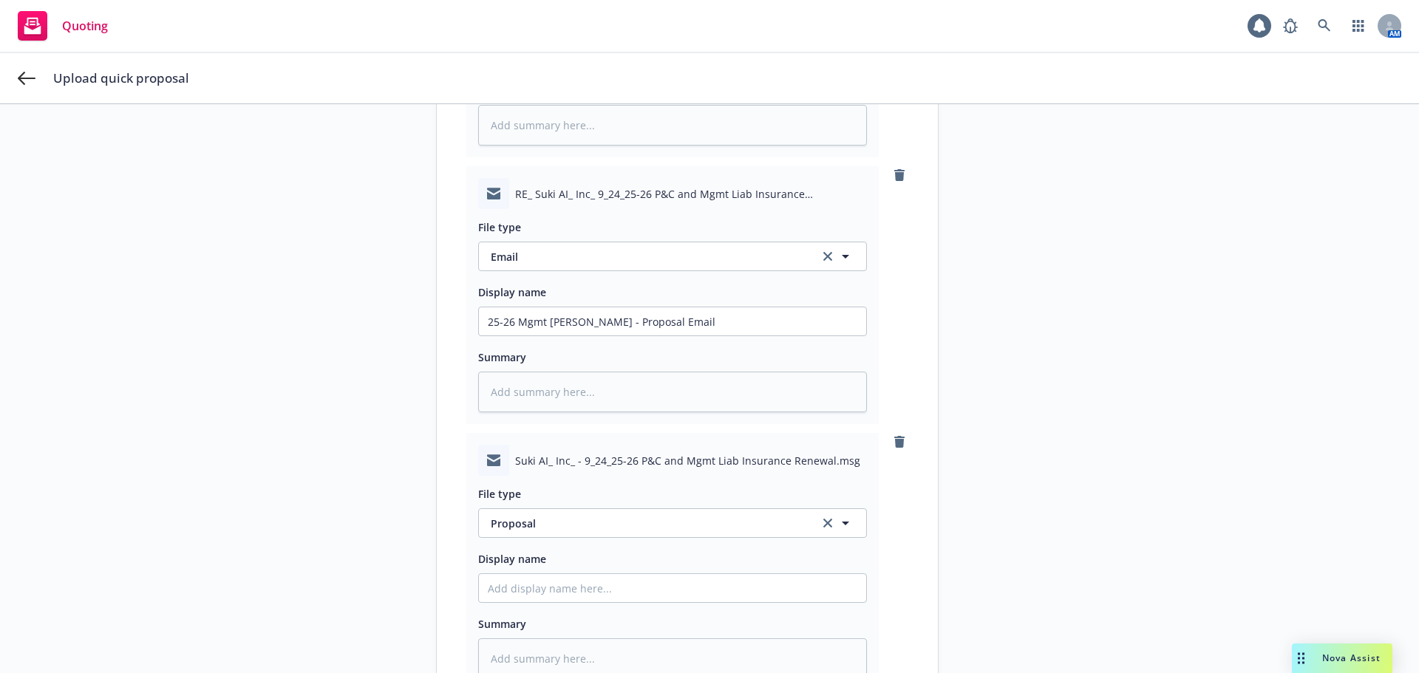
scroll to position [643, 0]
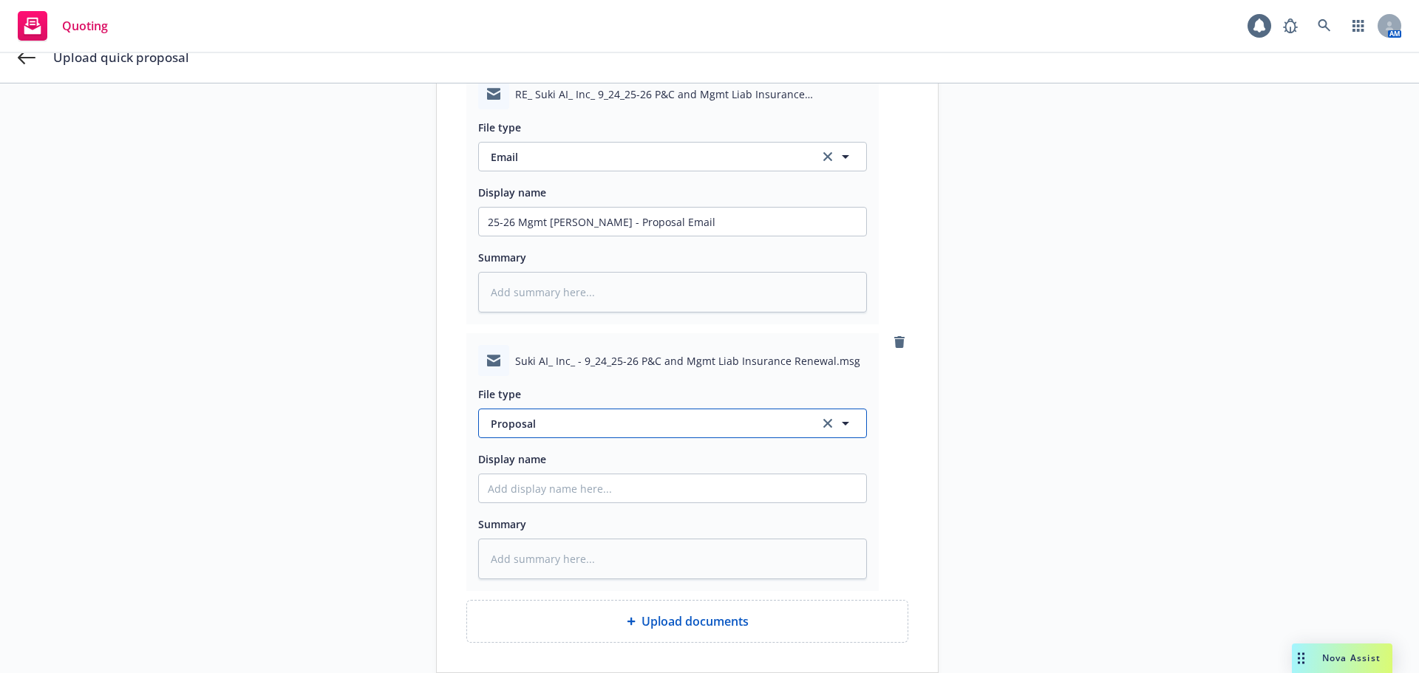
click at [536, 423] on span "Proposal" at bounding box center [646, 424] width 311 height 16
type input "em"
click at [517, 465] on div "Email" at bounding box center [506, 464] width 36 height 21
click at [547, 490] on input "Display name" at bounding box center [672, 488] width 387 height 28
paste input "25-26 Mgmt [PERSON_NAME] - Proposal Email"
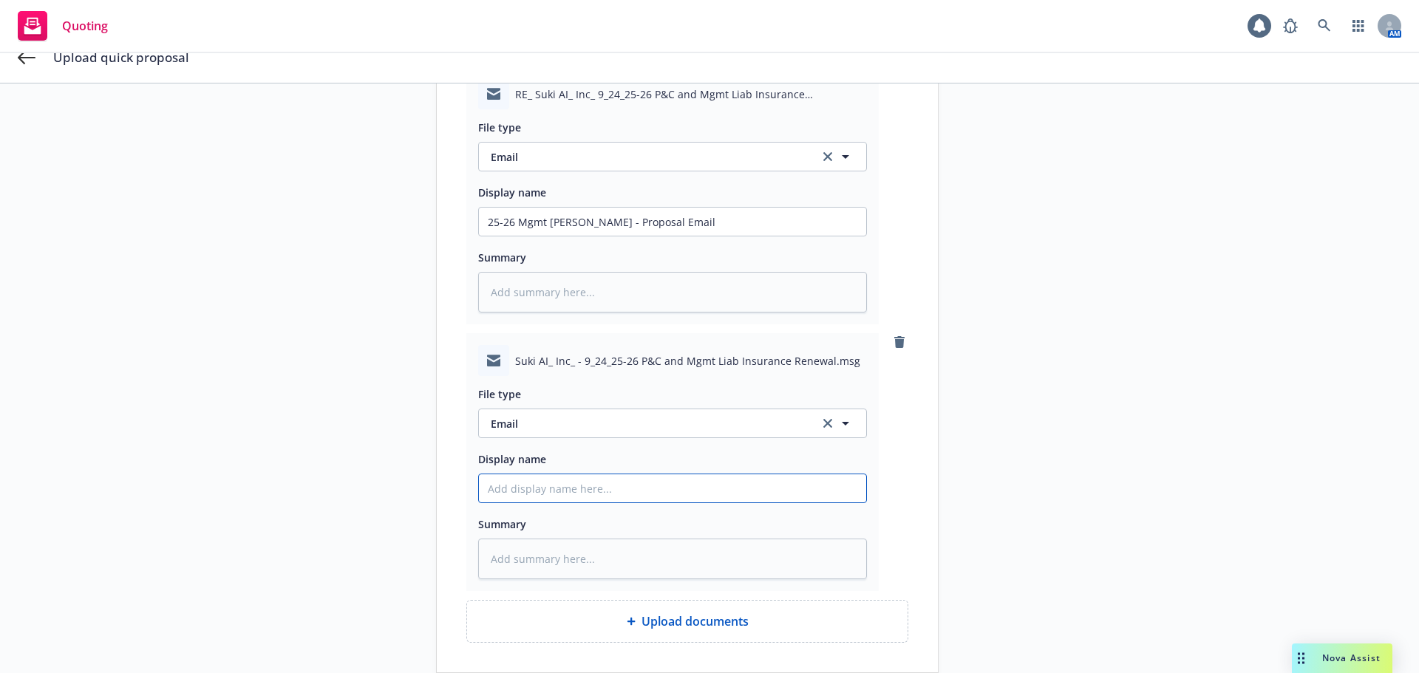
type textarea "x"
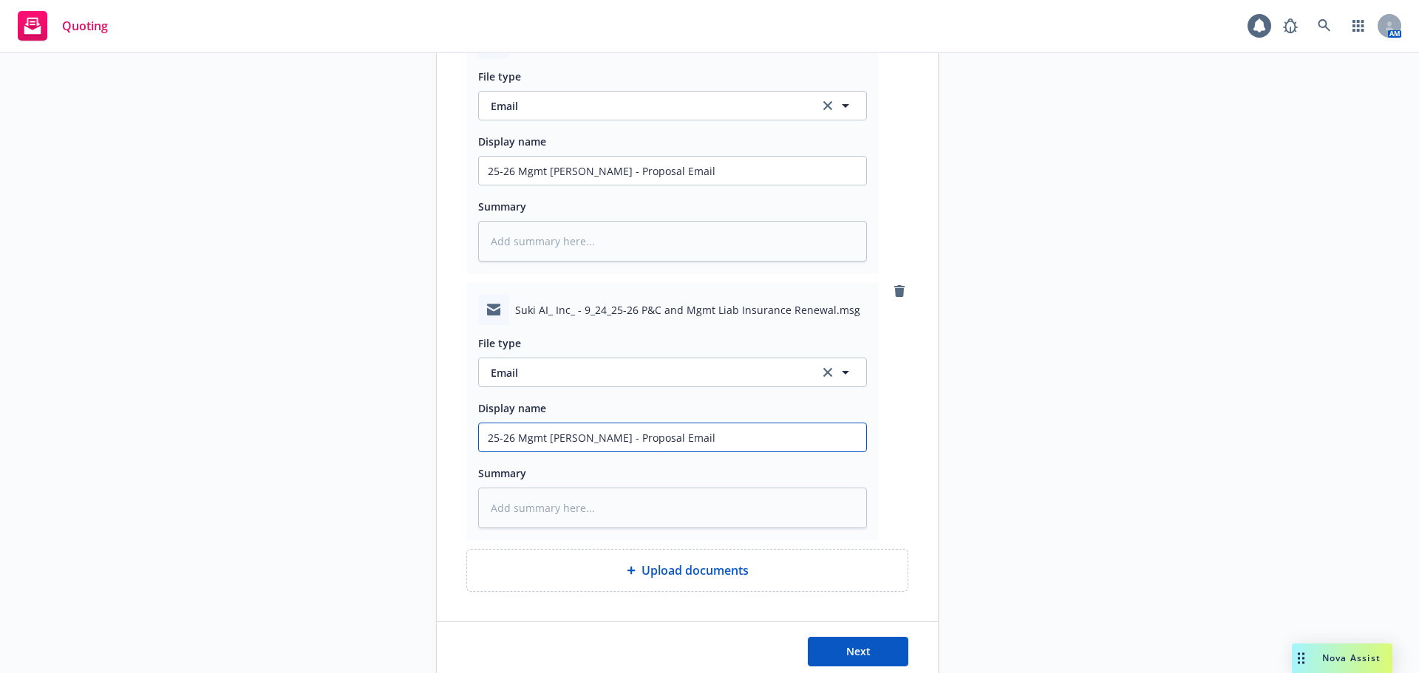
scroll to position [762, 0]
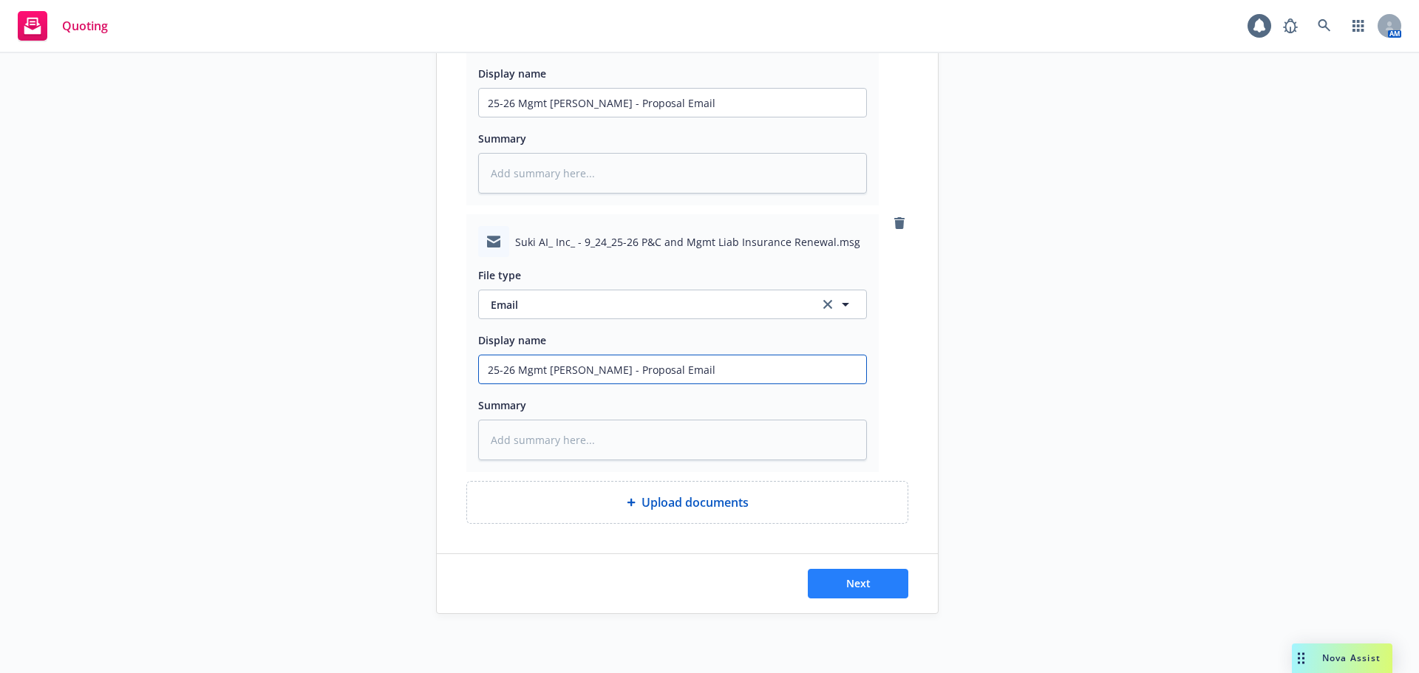
type input "25-26 Mgmt [PERSON_NAME] - Proposal Email"
click at [838, 588] on button "Next" at bounding box center [858, 584] width 100 height 30
type textarea "x"
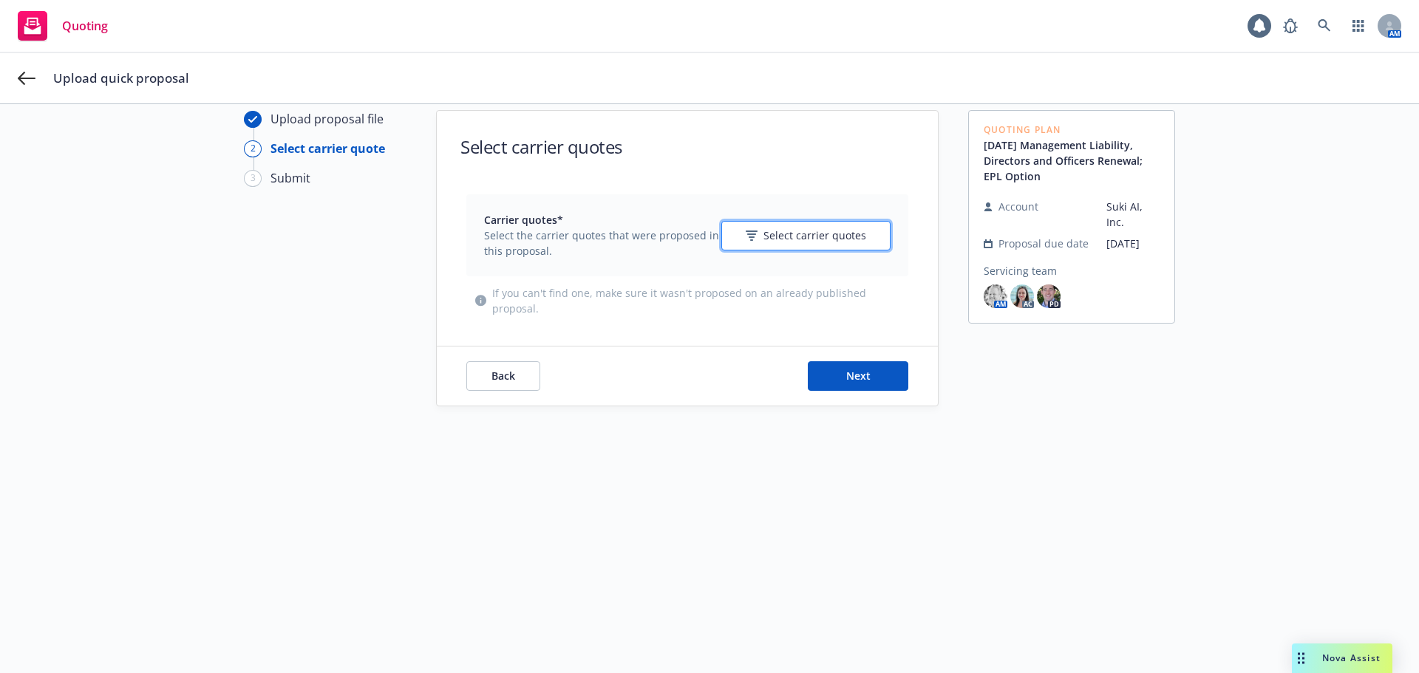
click at [798, 236] on span "Select carrier quotes" at bounding box center [814, 236] width 103 height 16
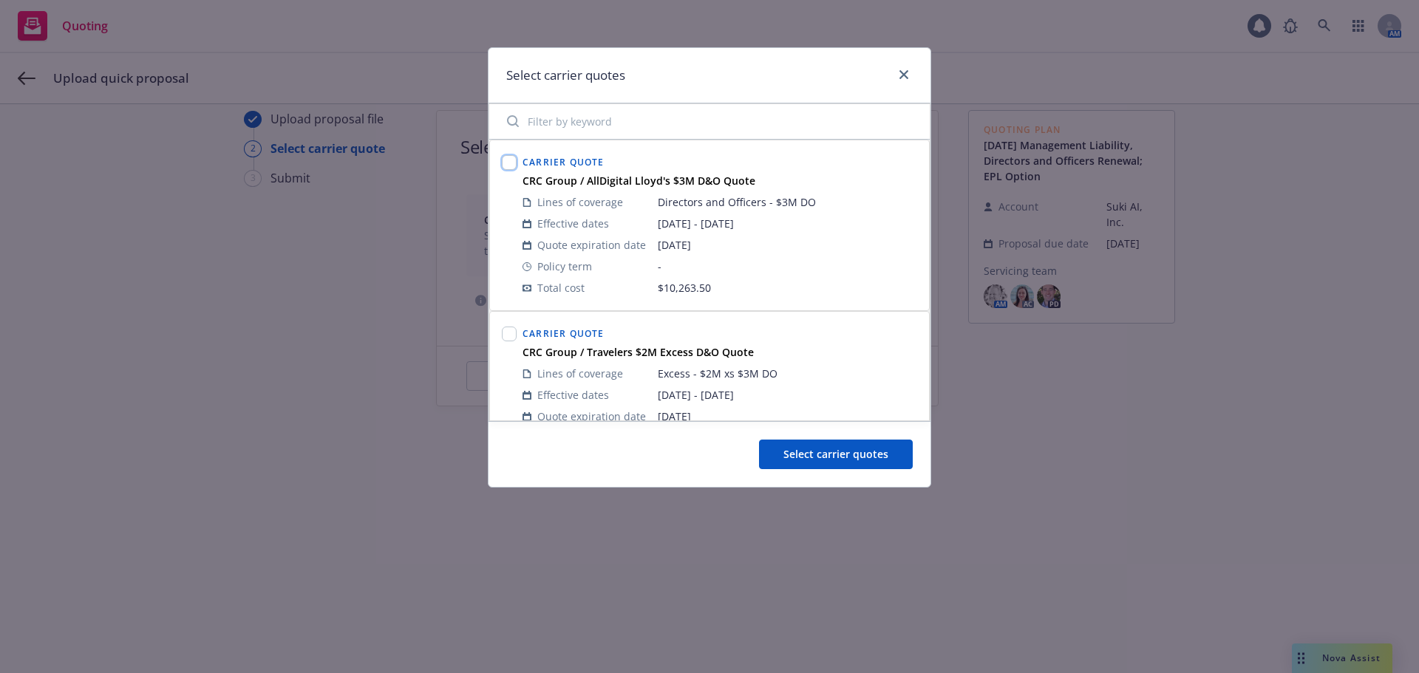
click at [514, 164] on input "checkbox" at bounding box center [509, 162] width 15 height 15
checkbox input "true"
click at [507, 336] on input "checkbox" at bounding box center [509, 334] width 15 height 15
checkbox input "true"
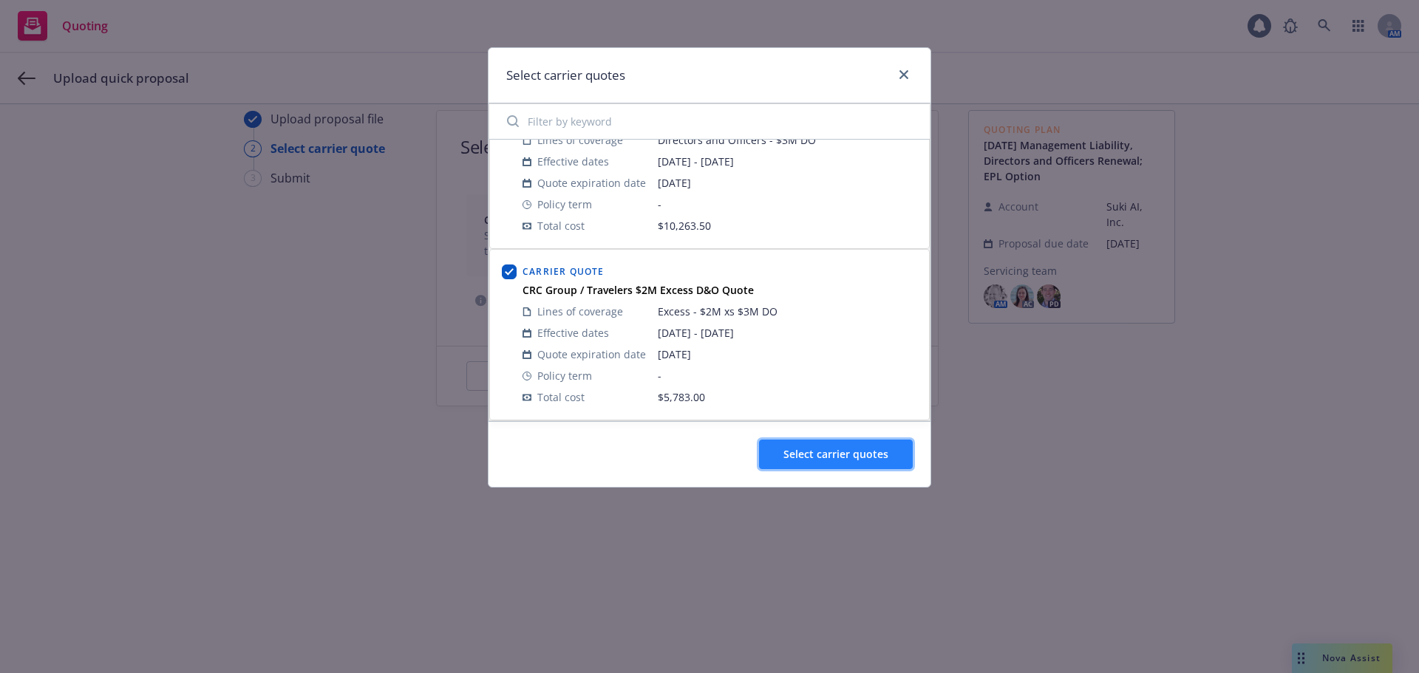
click at [853, 454] on span "Select carrier quotes" at bounding box center [835, 454] width 105 height 14
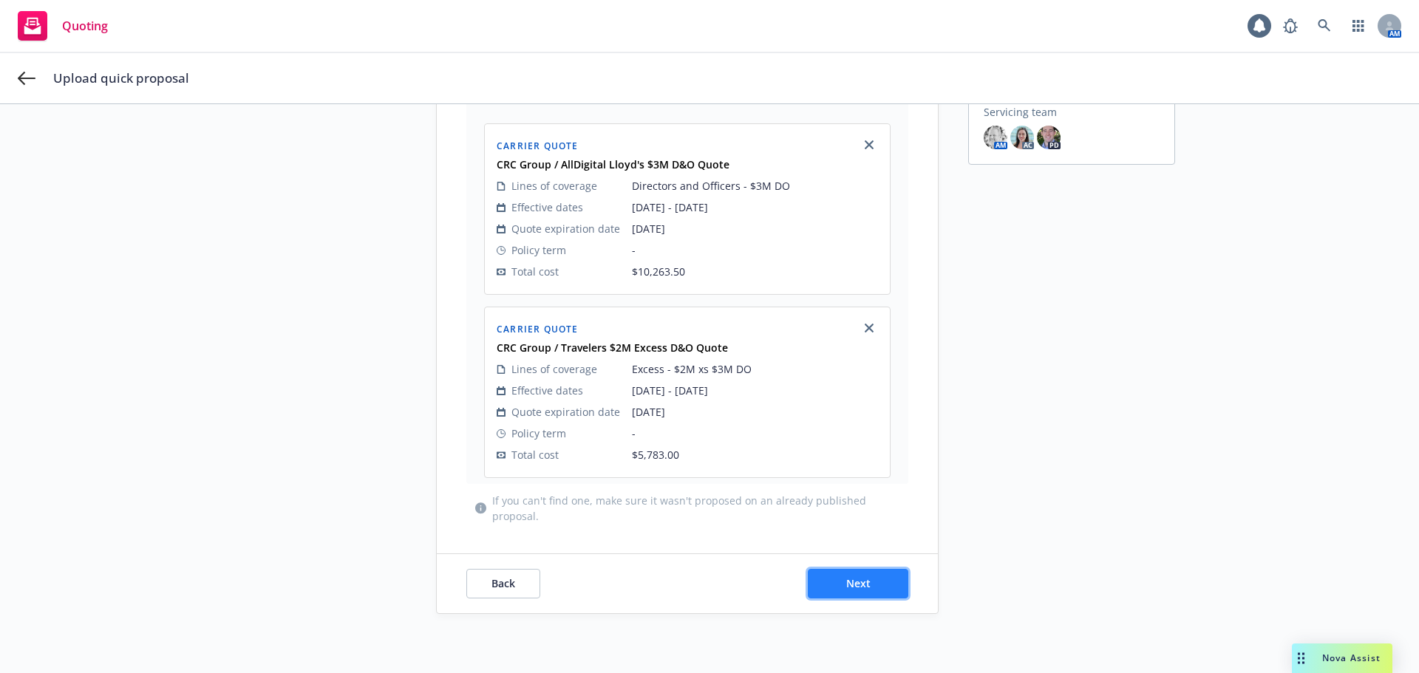
click at [873, 572] on button "Next" at bounding box center [858, 584] width 100 height 30
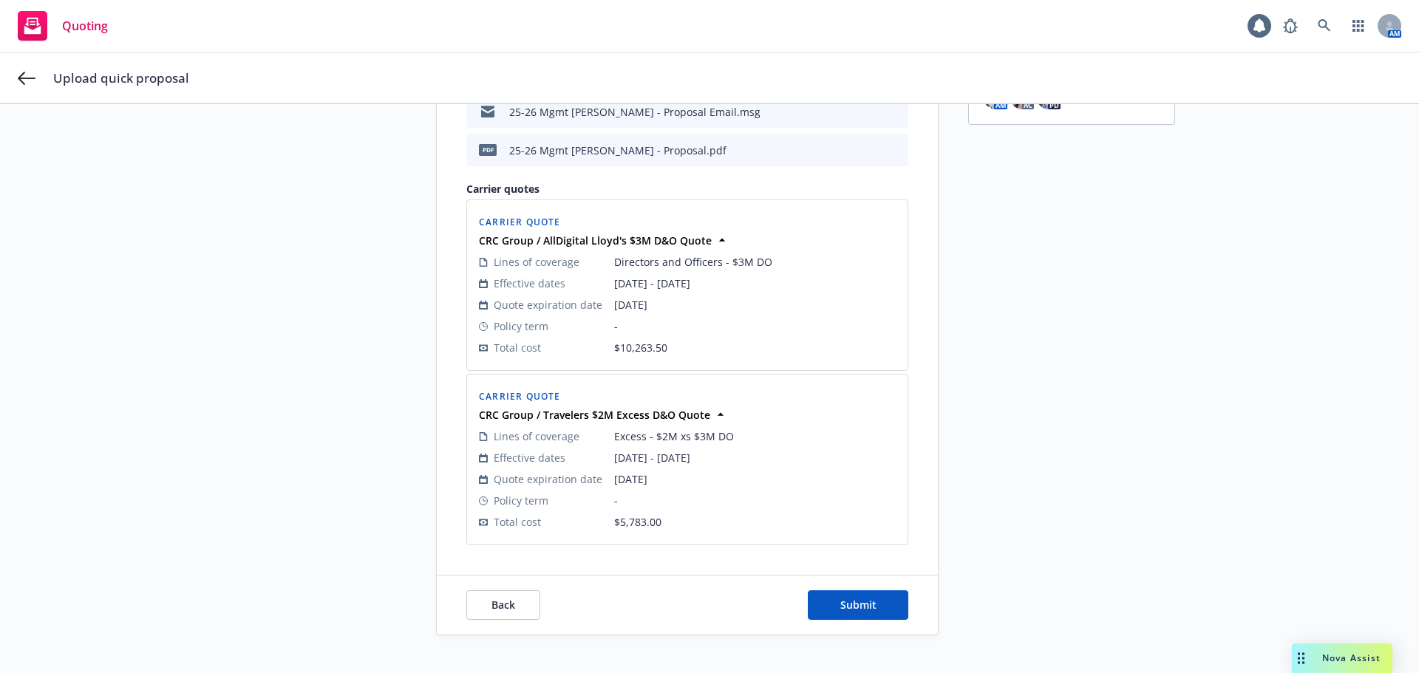
scroll to position [273, 0]
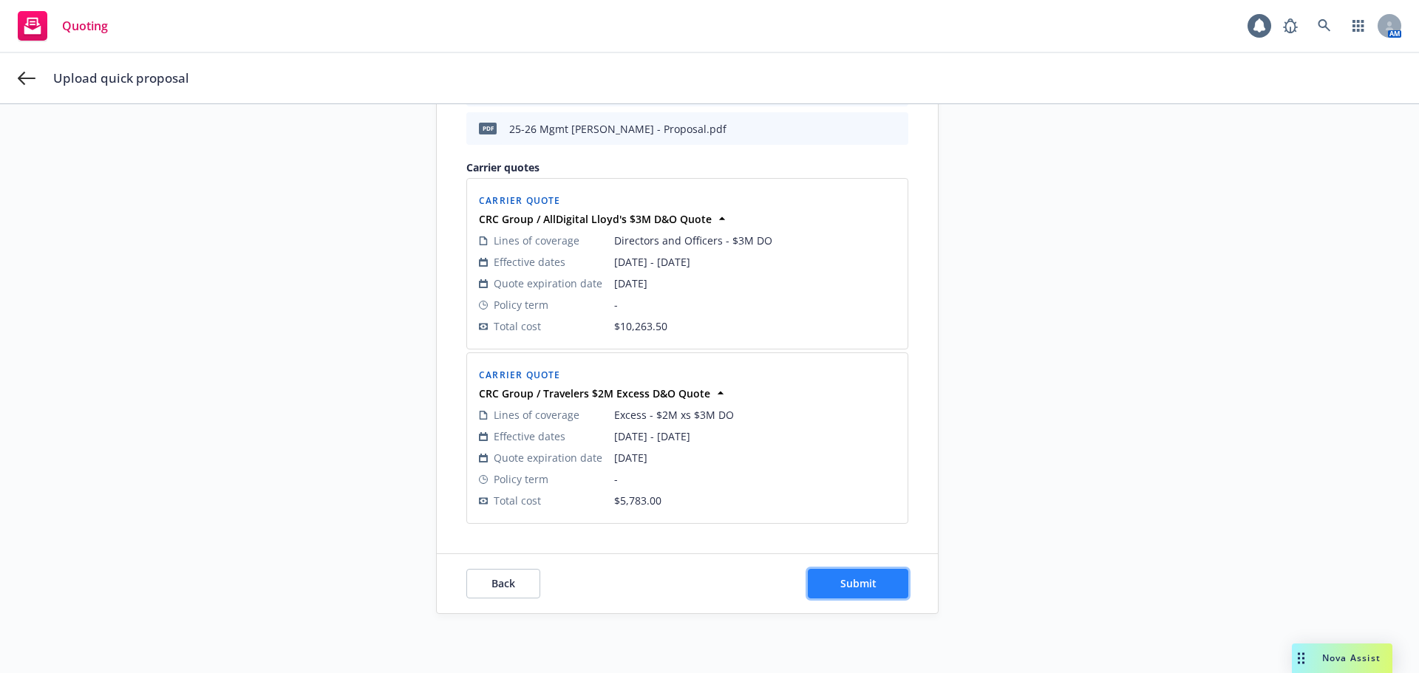
click at [847, 574] on button "Submit" at bounding box center [858, 584] width 100 height 30
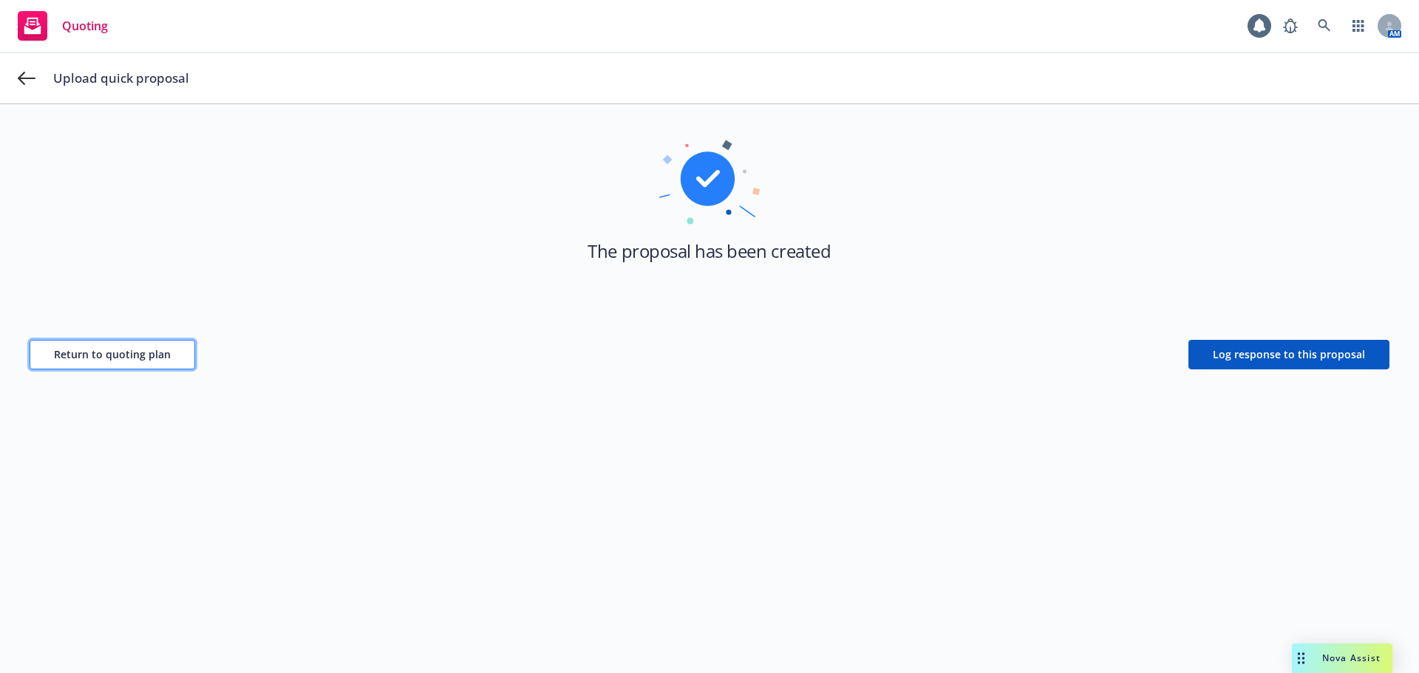
click at [147, 354] on span "Return to quoting plan" at bounding box center [112, 354] width 117 height 14
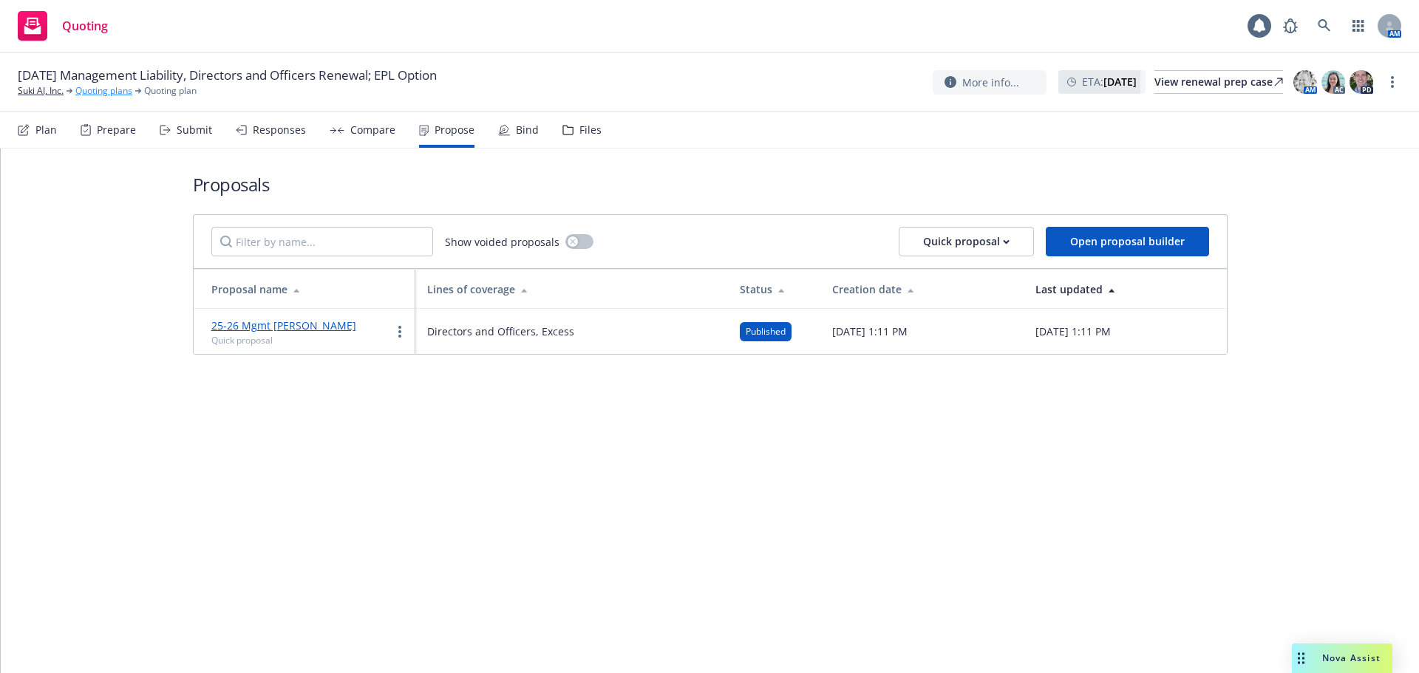
click at [112, 92] on link "Quoting plans" at bounding box center [103, 90] width 57 height 13
